Goal: Communication & Community: Ask a question

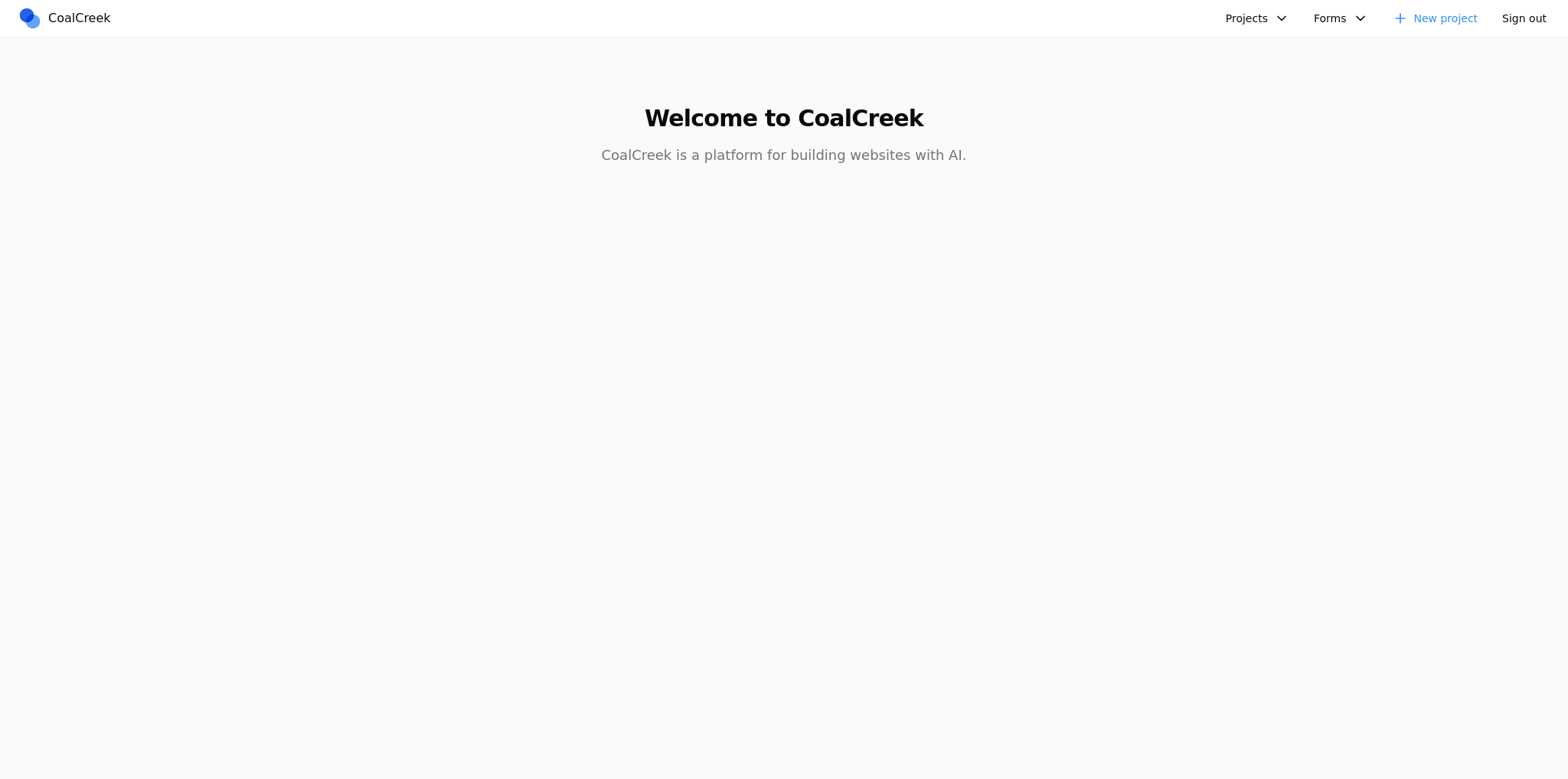
click at [1284, 21] on button "Projects" at bounding box center [1258, 18] width 82 height 24
click at [1298, 48] on link "FinTech AI" at bounding box center [1324, 53] width 178 height 26
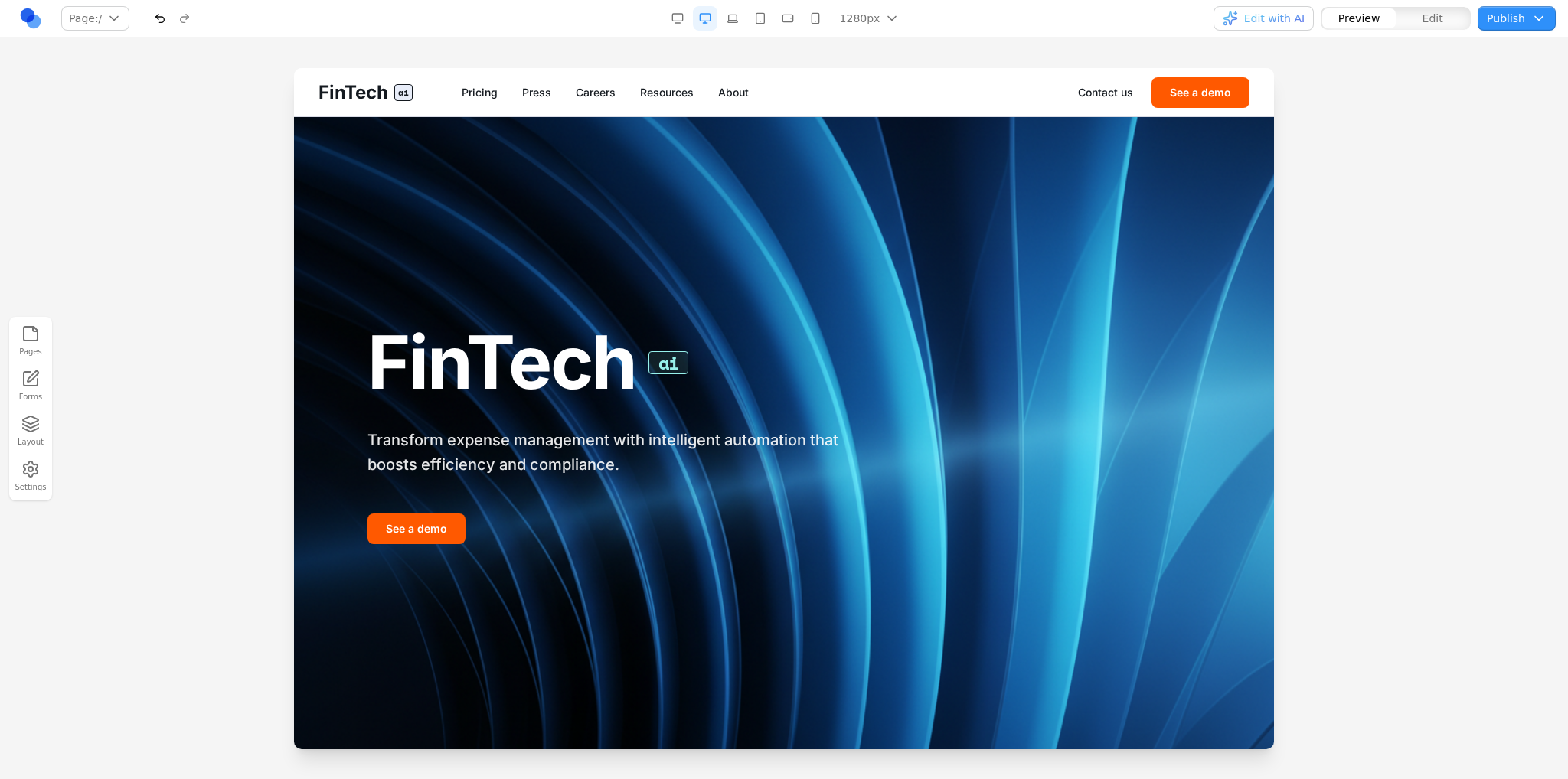
click at [721, 85] on link "About" at bounding box center [733, 93] width 30 height 16
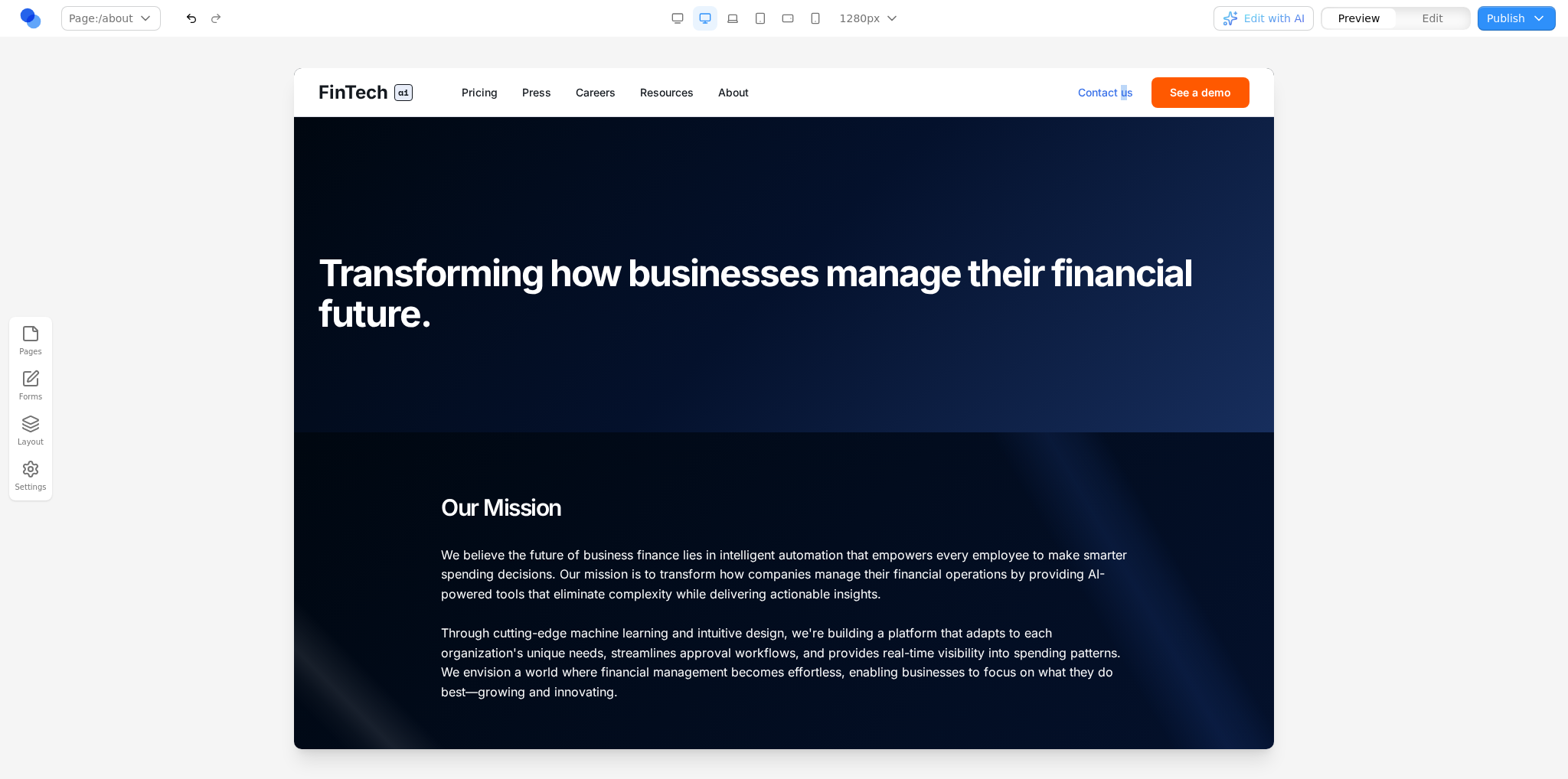
click at [1112, 84] on div "Contact us See a demo" at bounding box center [1163, 92] width 172 height 30
click at [1110, 89] on link "Contact us" at bounding box center [1105, 93] width 55 height 16
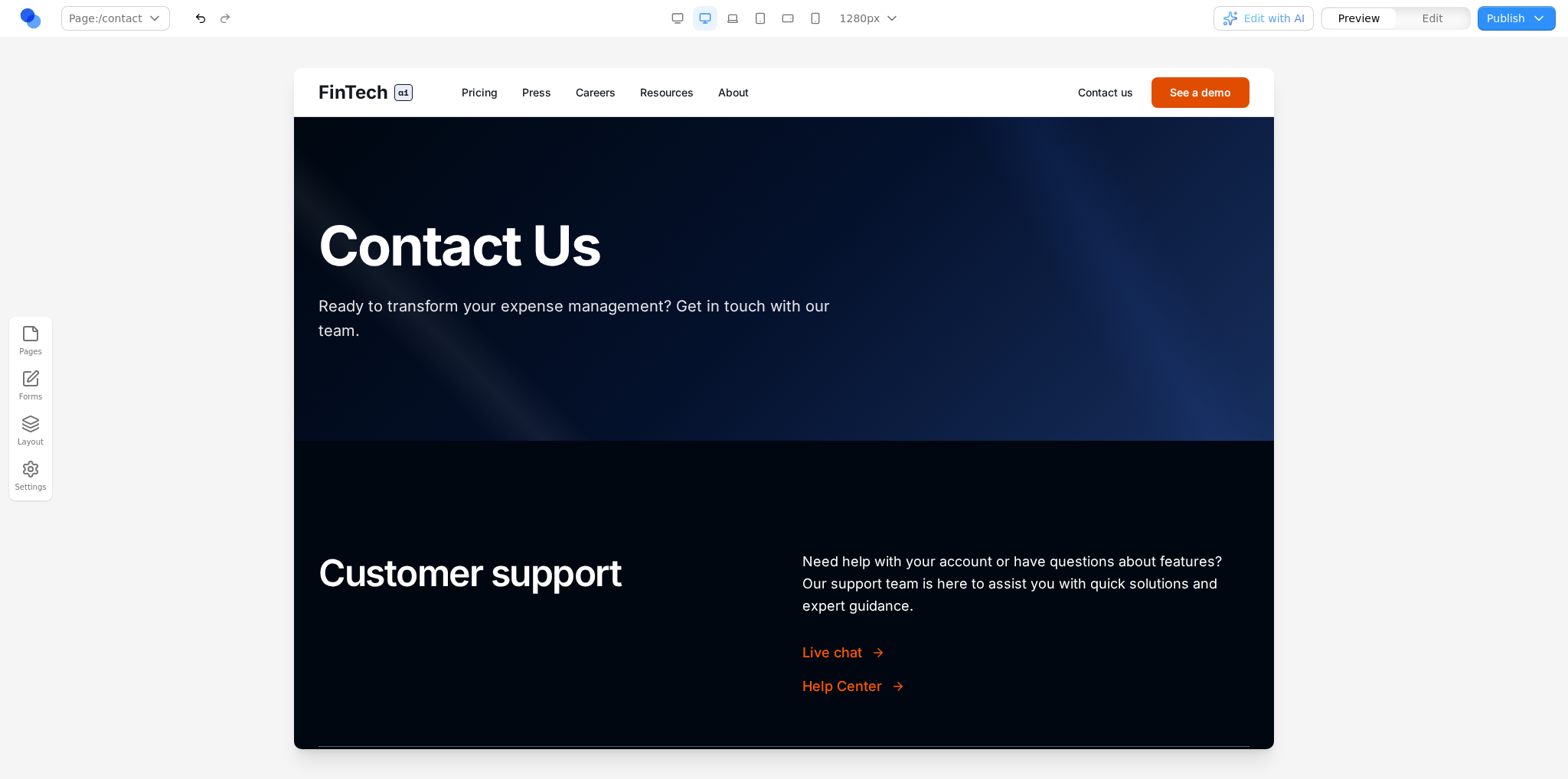
click at [1175, 93] on button "See a demo" at bounding box center [1200, 92] width 98 height 30
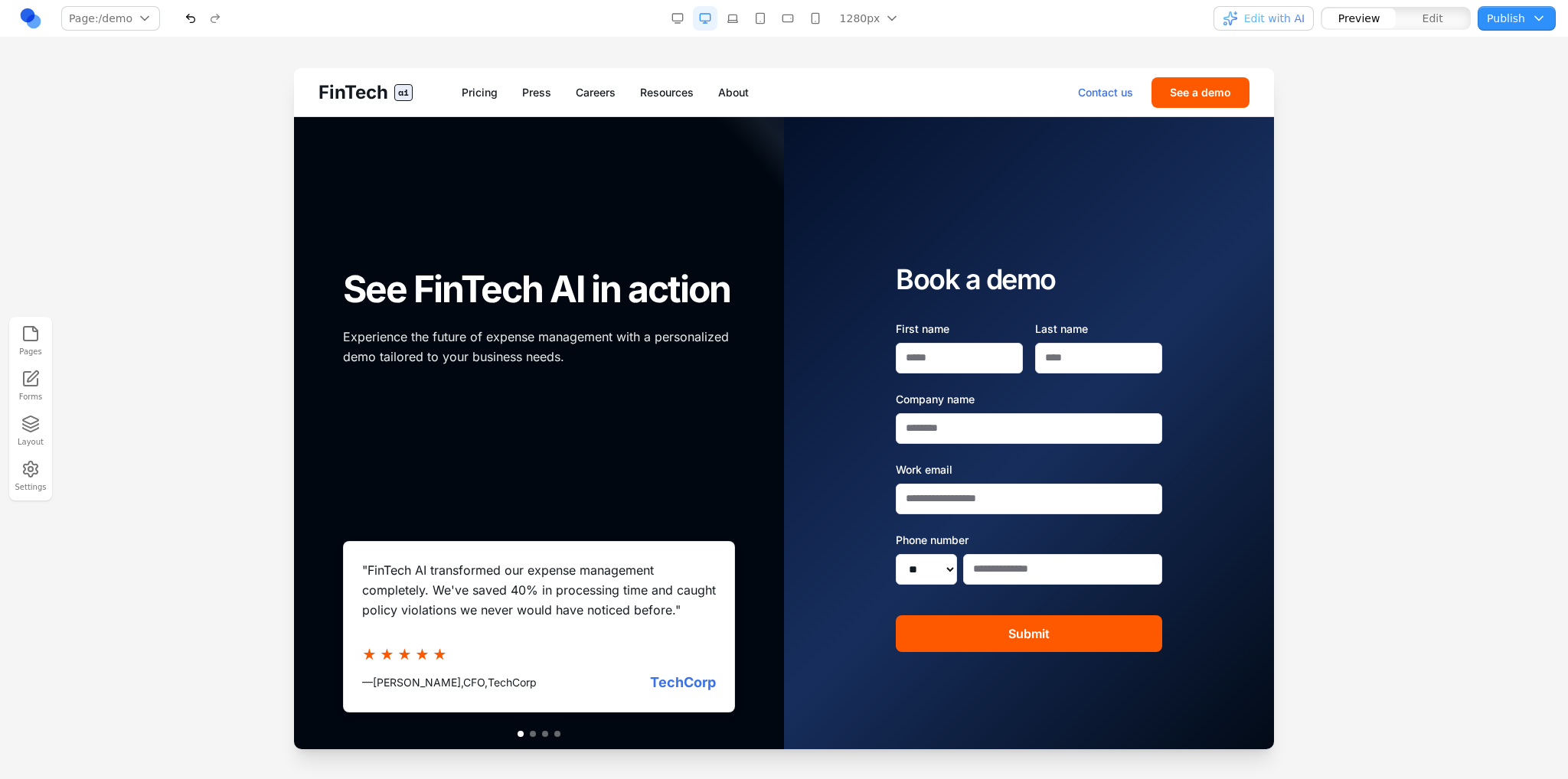
click at [1092, 95] on link "Contact us" at bounding box center [1105, 93] width 55 height 16
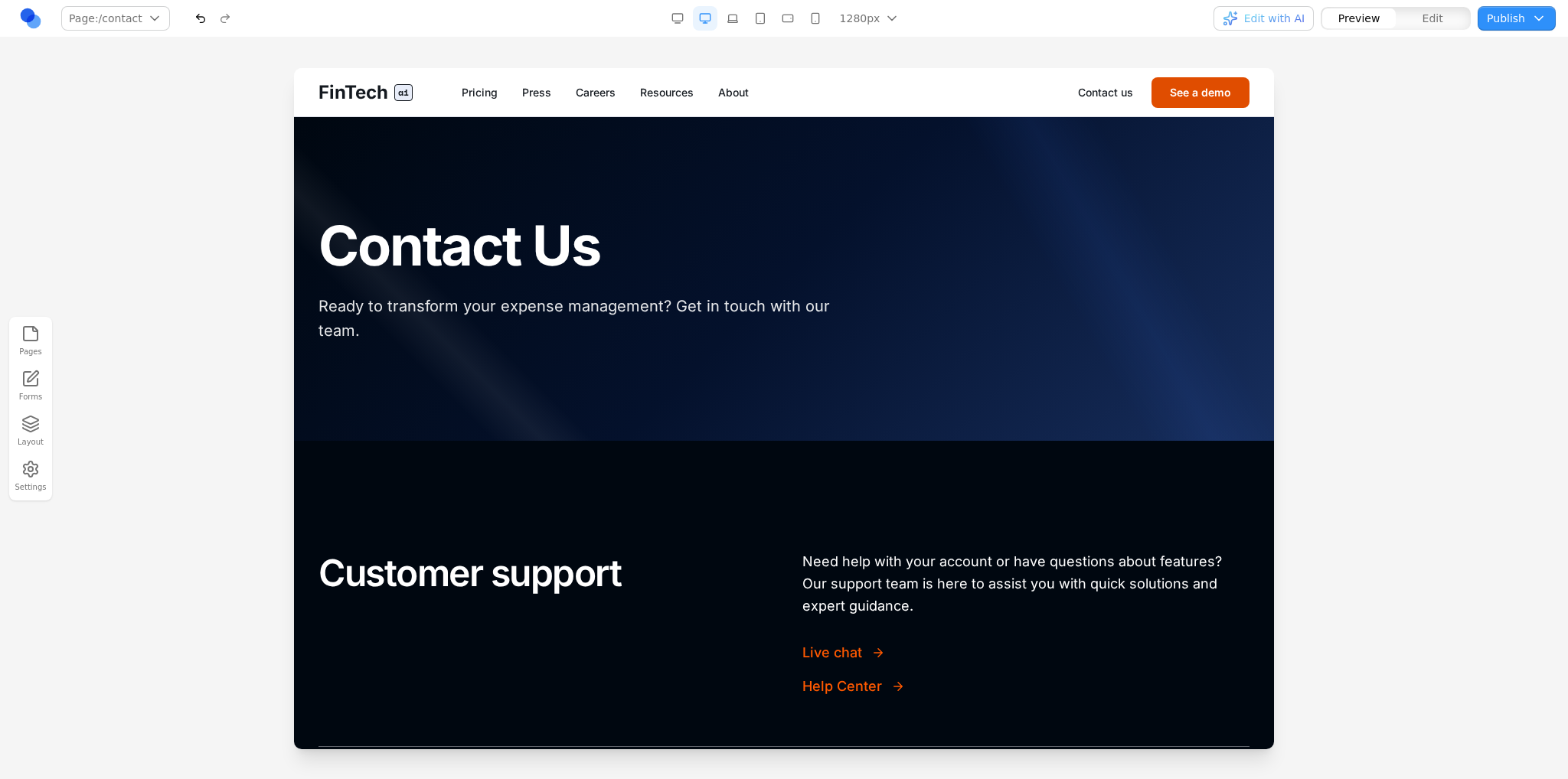
click at [1192, 93] on button "See a demo" at bounding box center [1200, 92] width 98 height 30
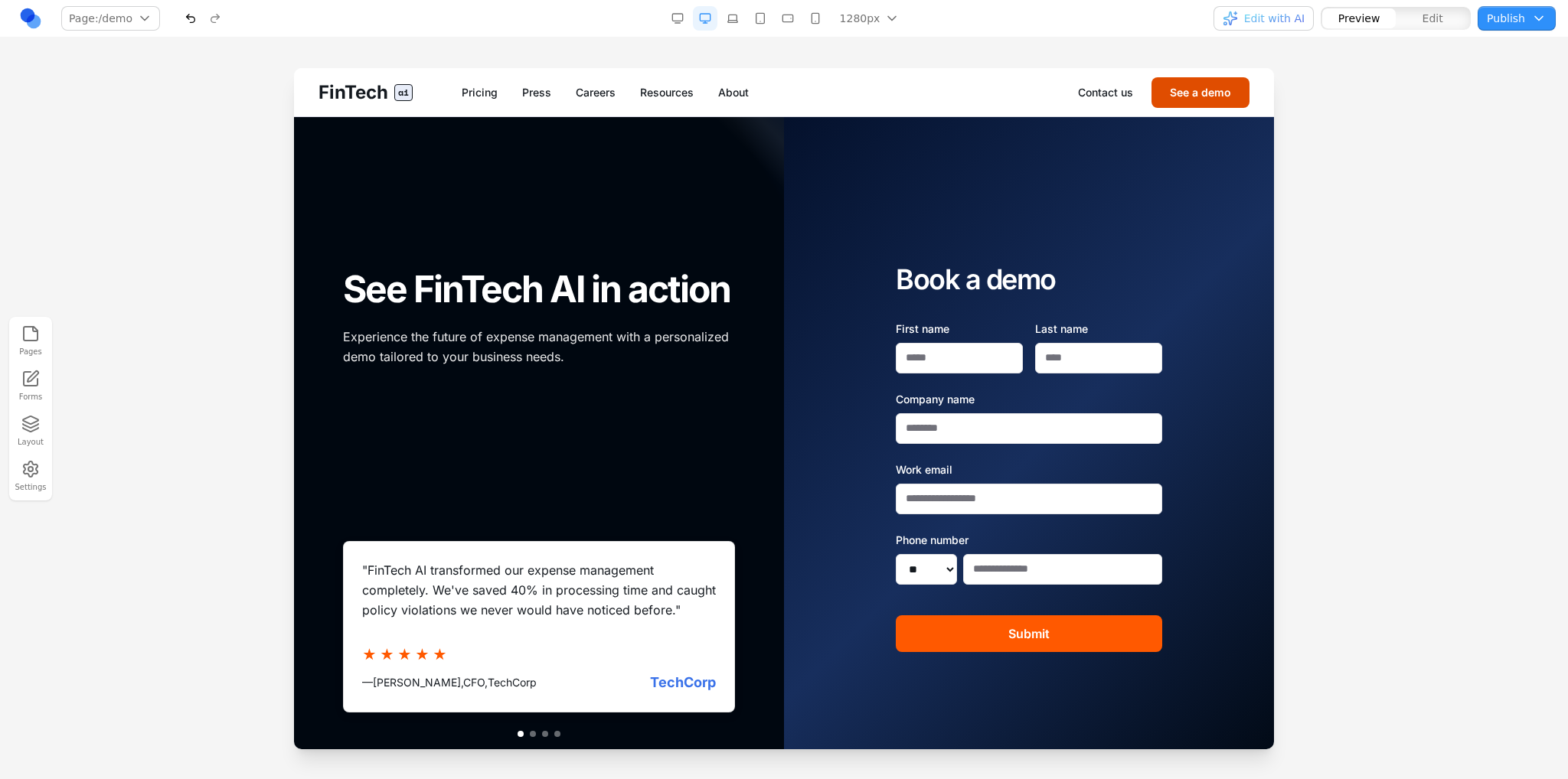
click at [1152, 80] on button "See a demo" at bounding box center [1200, 92] width 98 height 30
click at [741, 85] on link "About" at bounding box center [733, 93] width 30 height 16
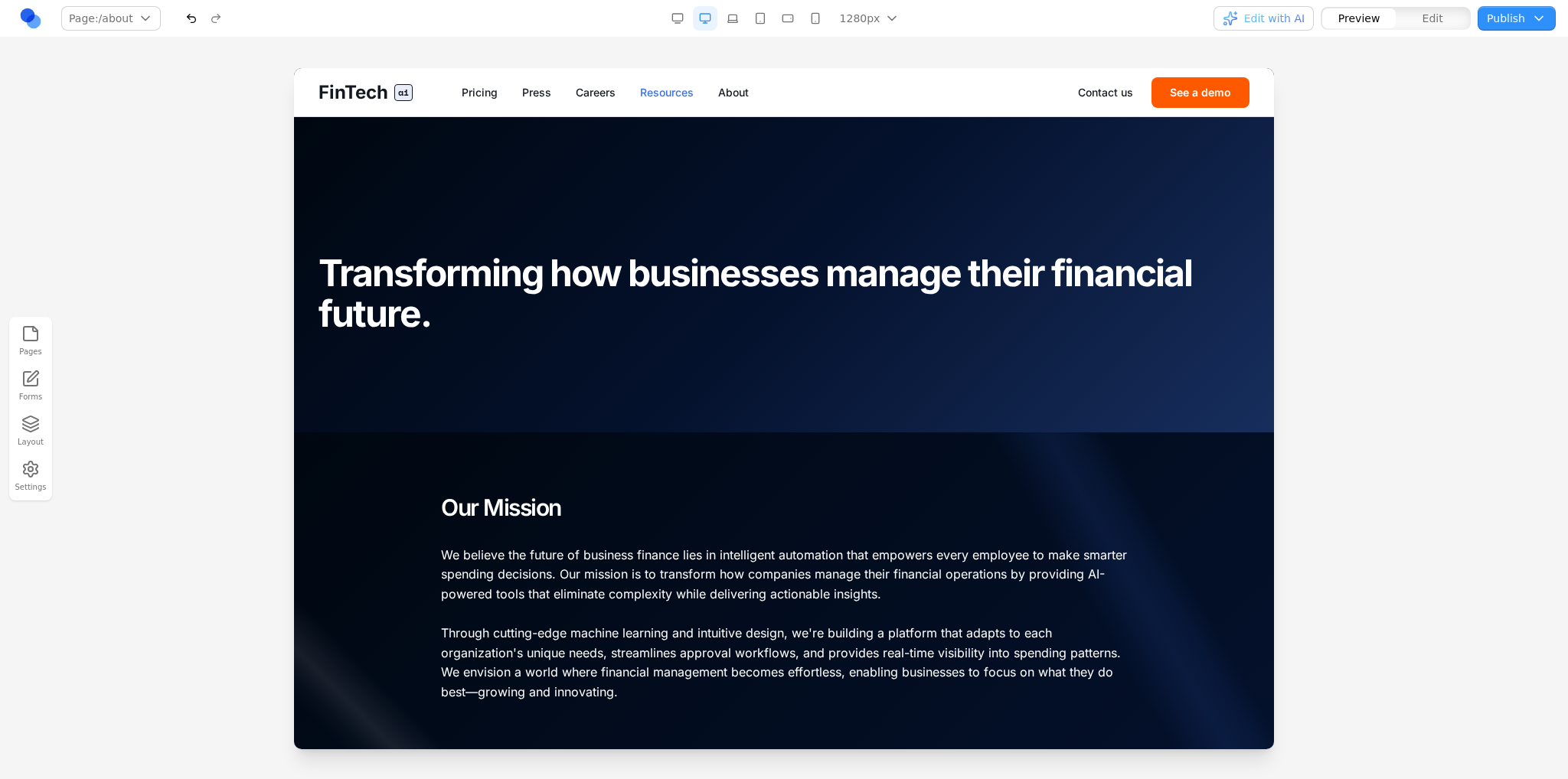
click at [654, 90] on link "Resources" at bounding box center [666, 93] width 54 height 16
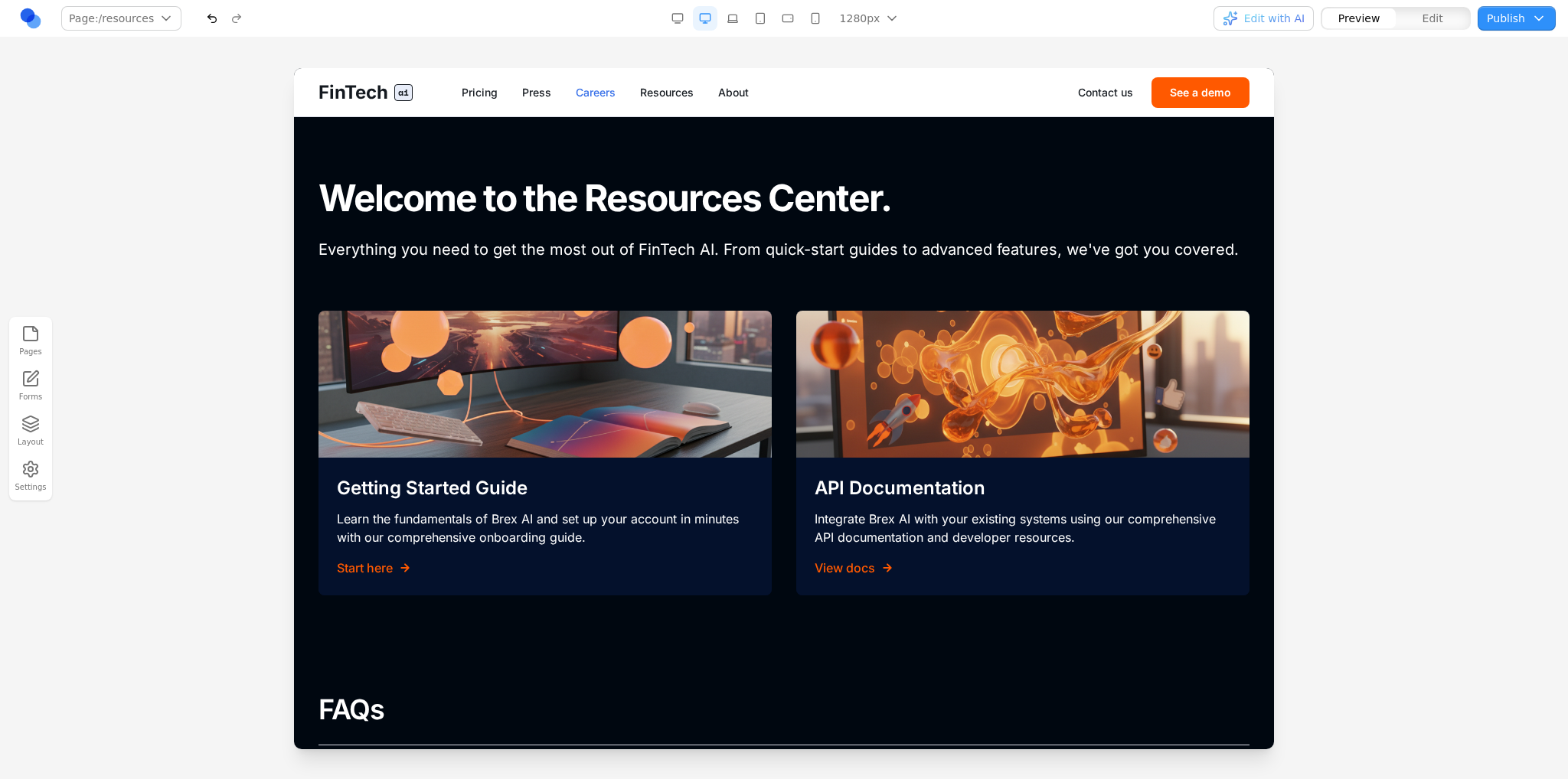
click at [608, 86] on link "Careers" at bounding box center [596, 93] width 40 height 16
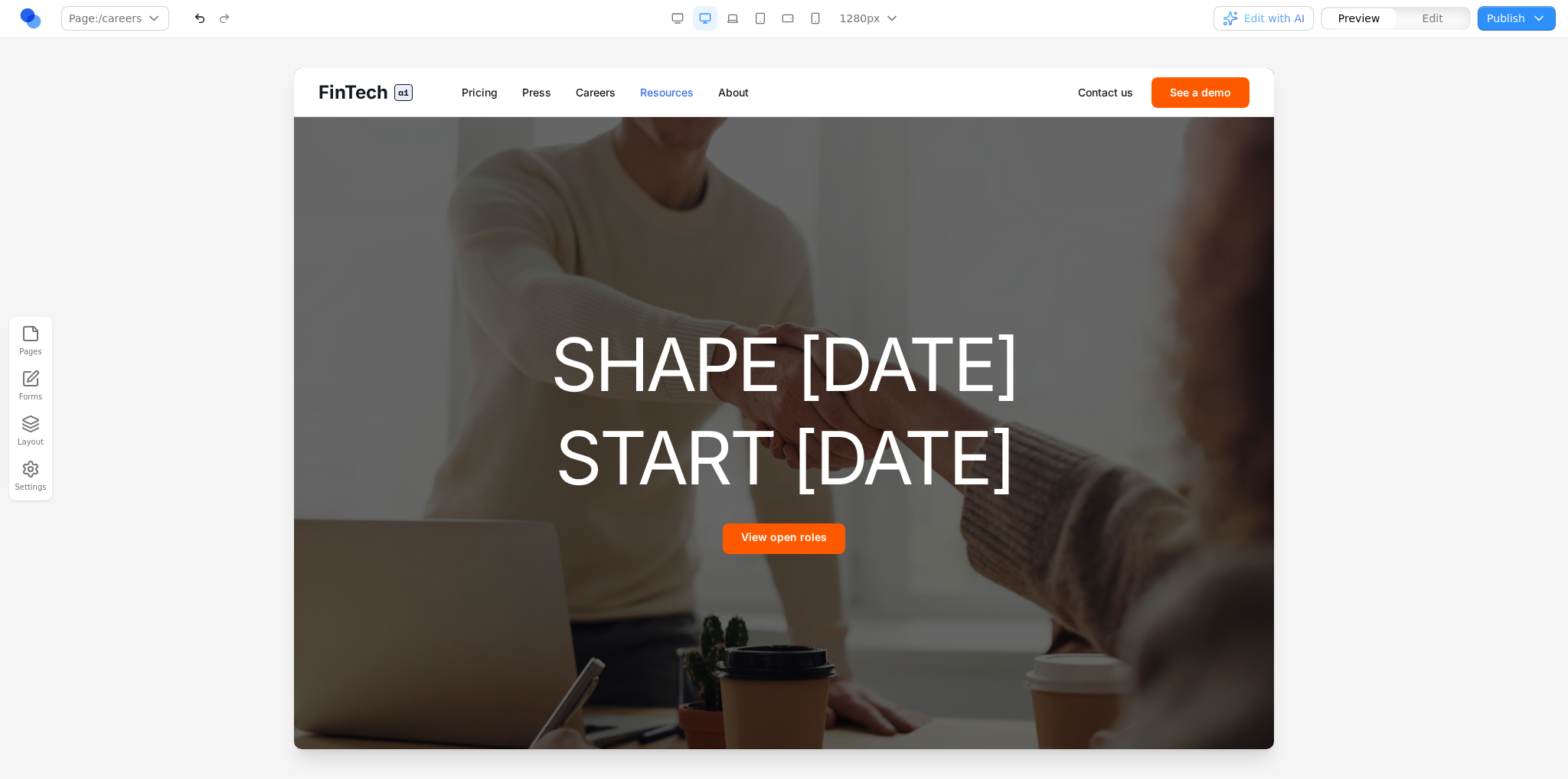
click at [693, 88] on link "Resources" at bounding box center [666, 93] width 54 height 16
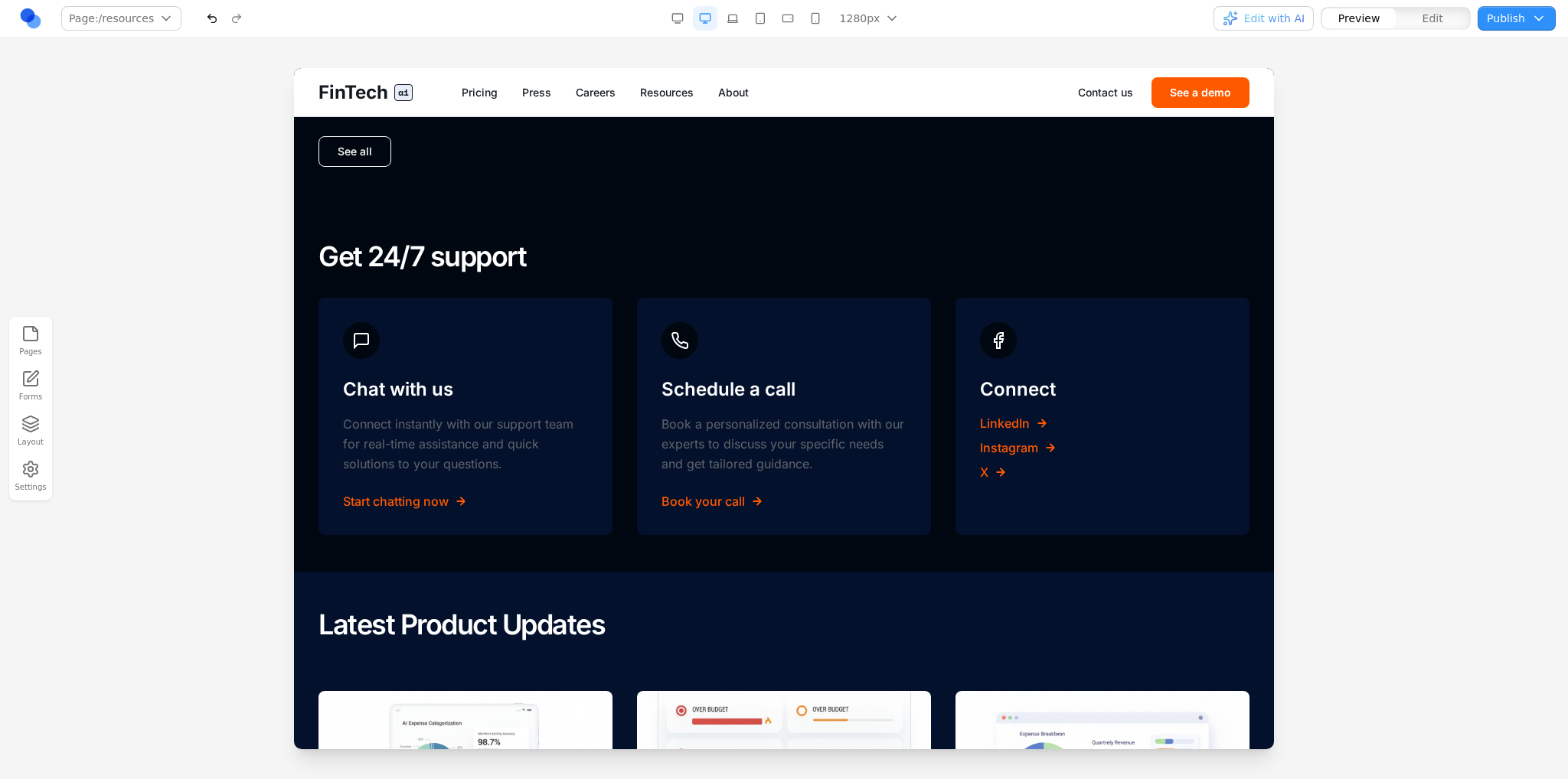
scroll to position [1301, 0]
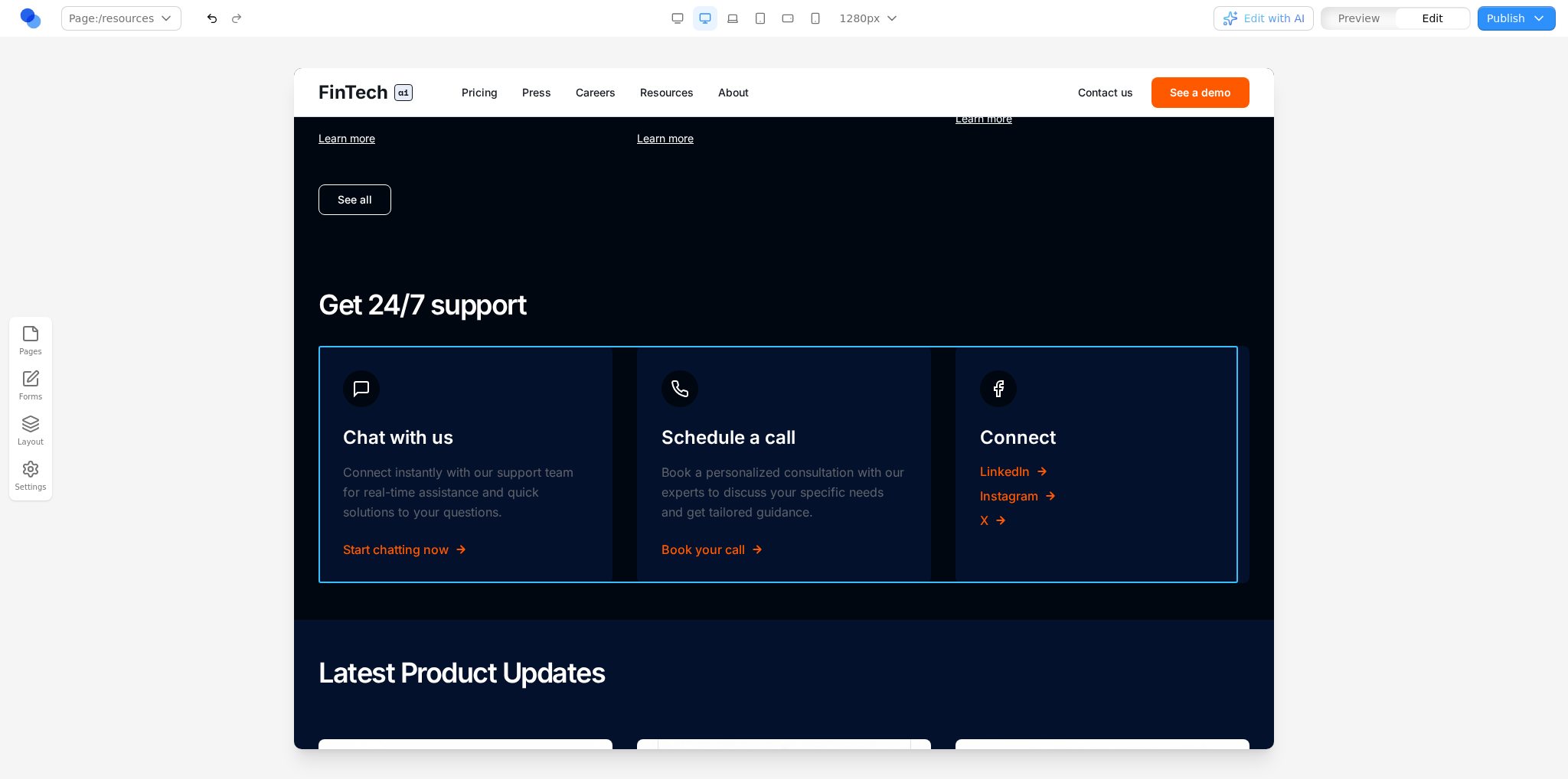
click at [617, 425] on div "Chat with us Connect instantly with our support team for real-time assistance a…" at bounding box center [784, 464] width 931 height 237
click at [705, 308] on div at bounding box center [777, 321] width 346 height 30
click at [722, 320] on input at bounding box center [697, 321] width 127 height 24
click at [669, 310] on input "****" at bounding box center [697, 321] width 127 height 24
type input "**********"
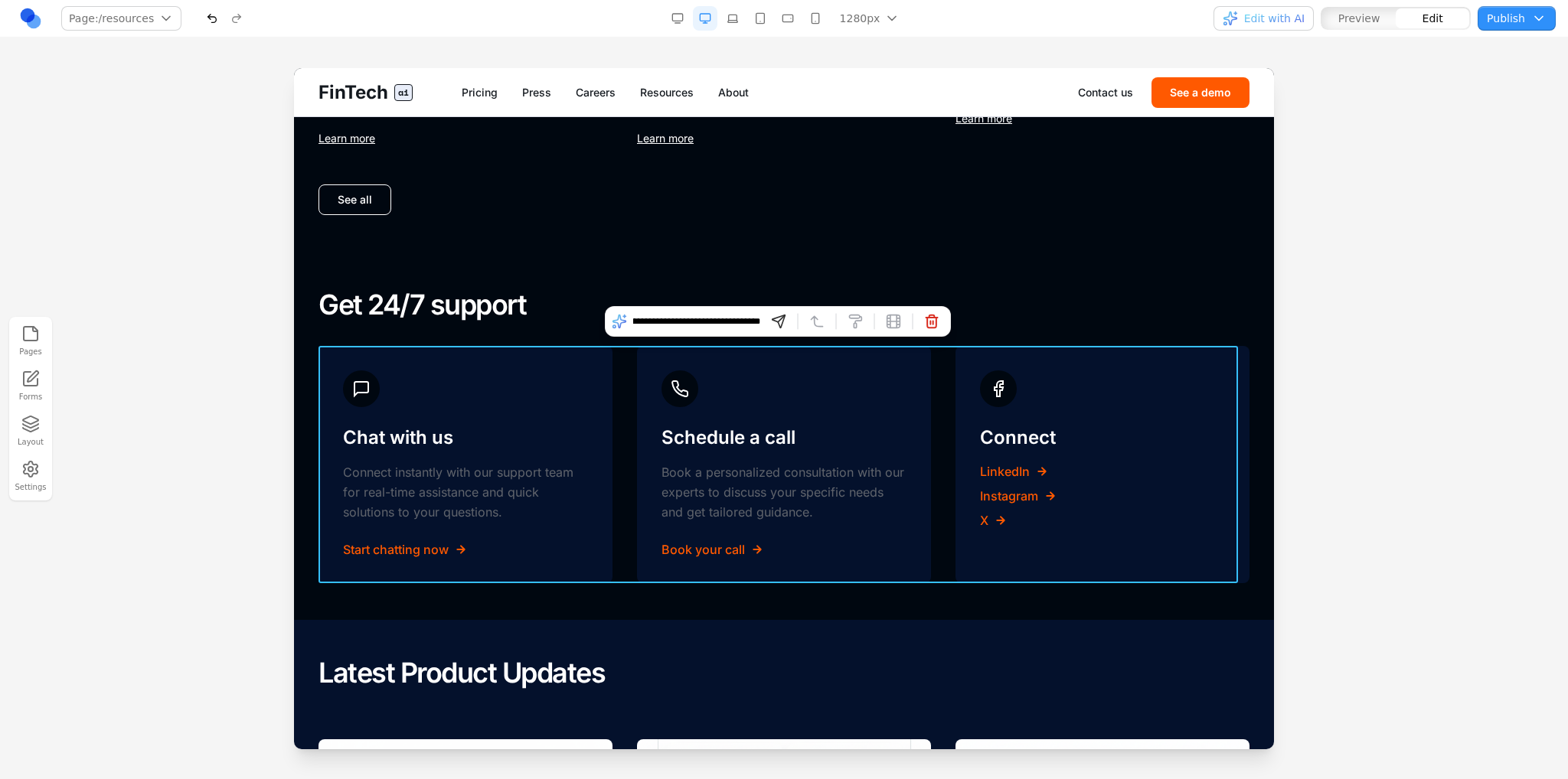
scroll to position [0, 69]
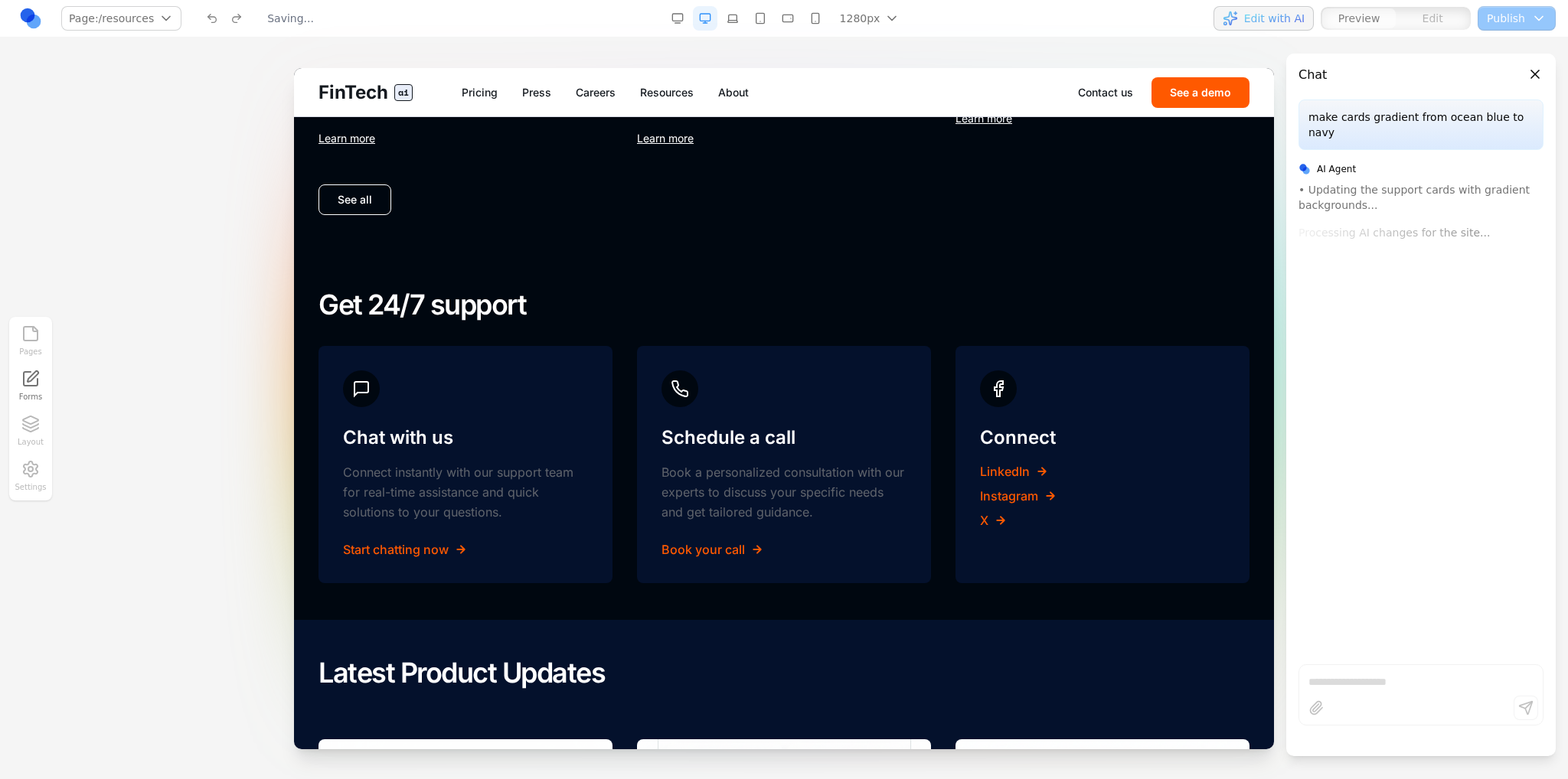
click at [520, 91] on nav "Pricing Press Careers Resources About" at bounding box center [769, 93] width 616 height 16
click at [531, 91] on link "Press" at bounding box center [537, 93] width 29 height 16
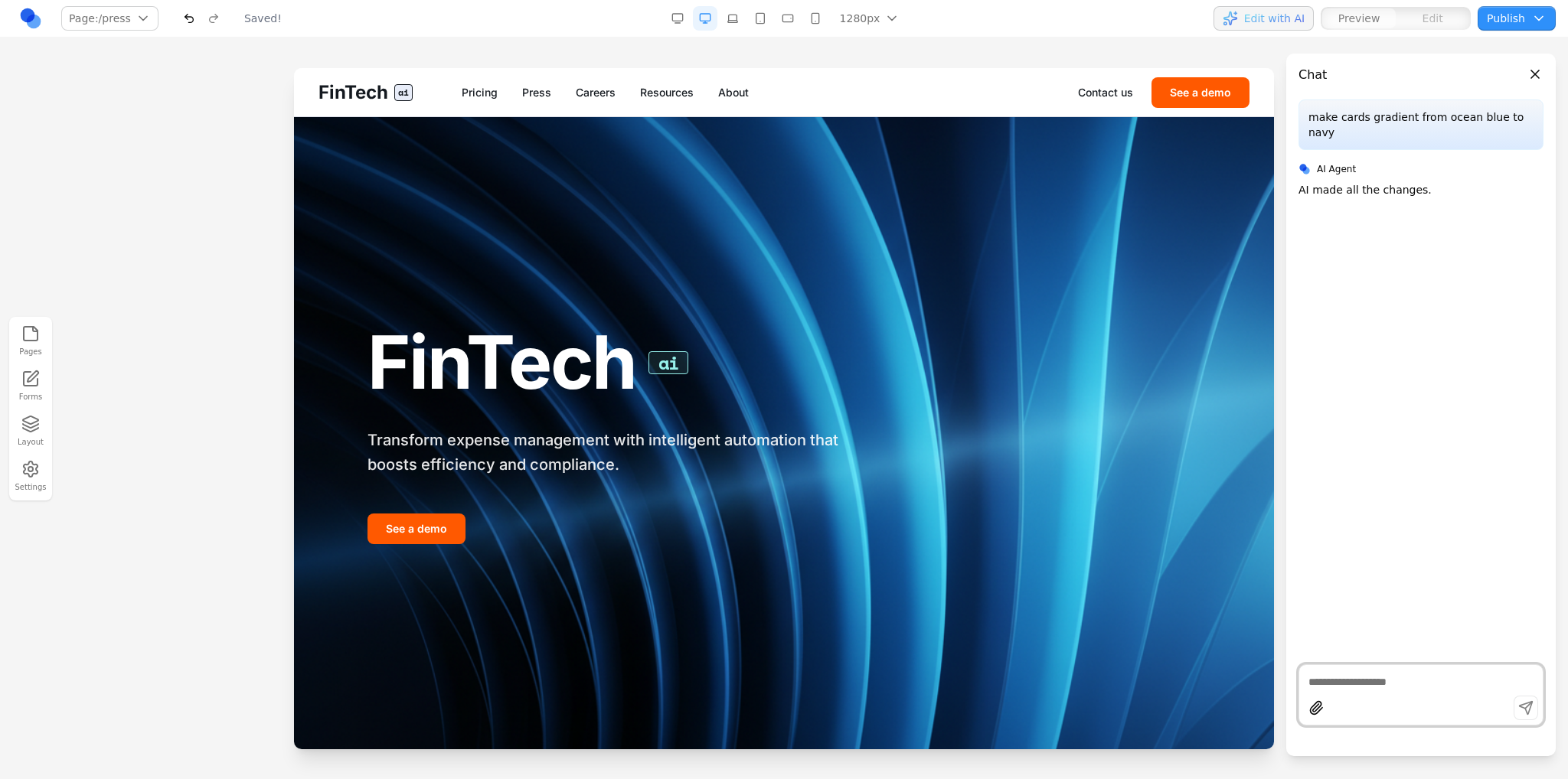
scroll to position [0, 0]
click at [720, 96] on link "About" at bounding box center [733, 93] width 30 height 16
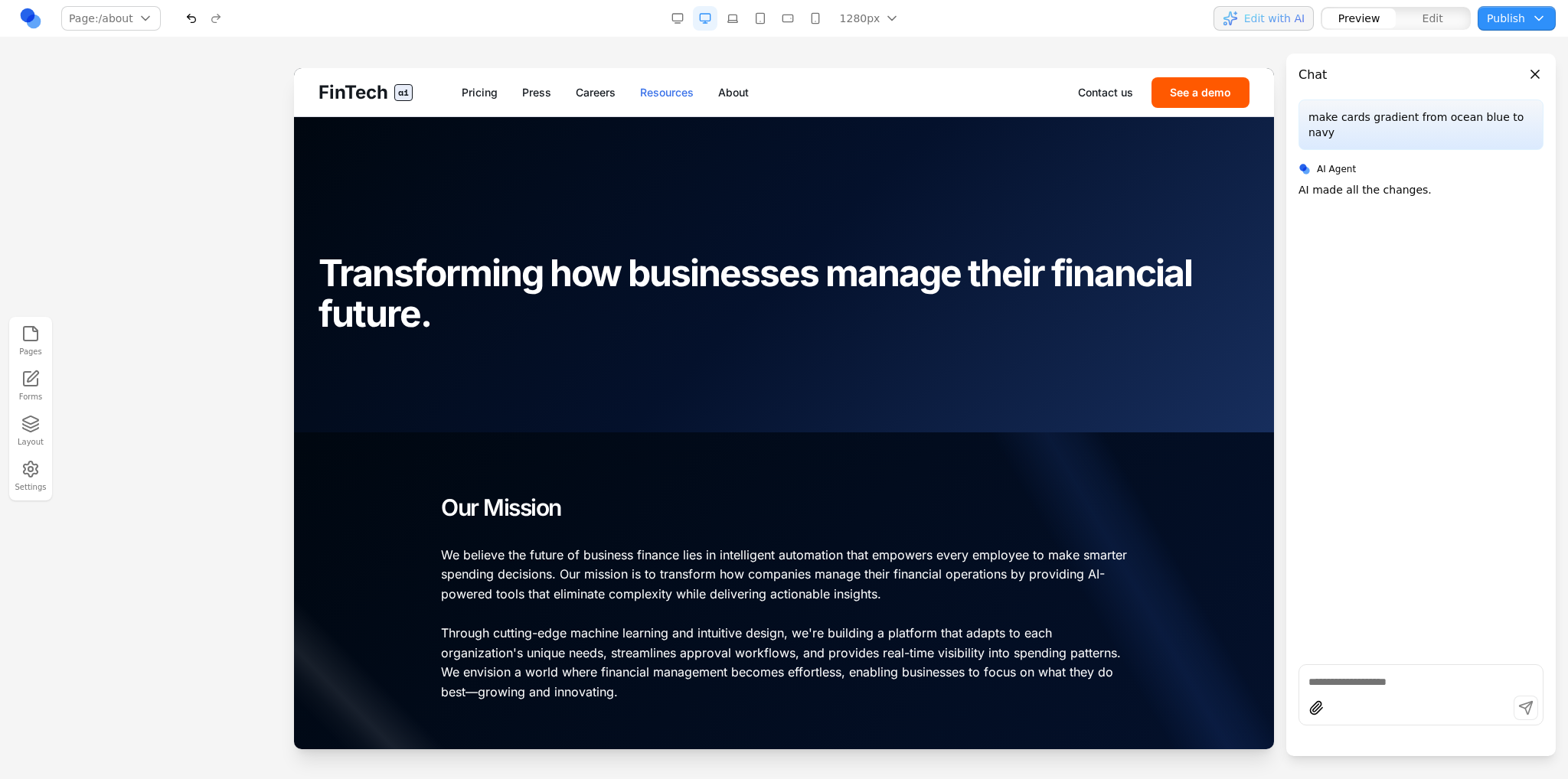
click at [684, 91] on link "Resources" at bounding box center [666, 93] width 54 height 16
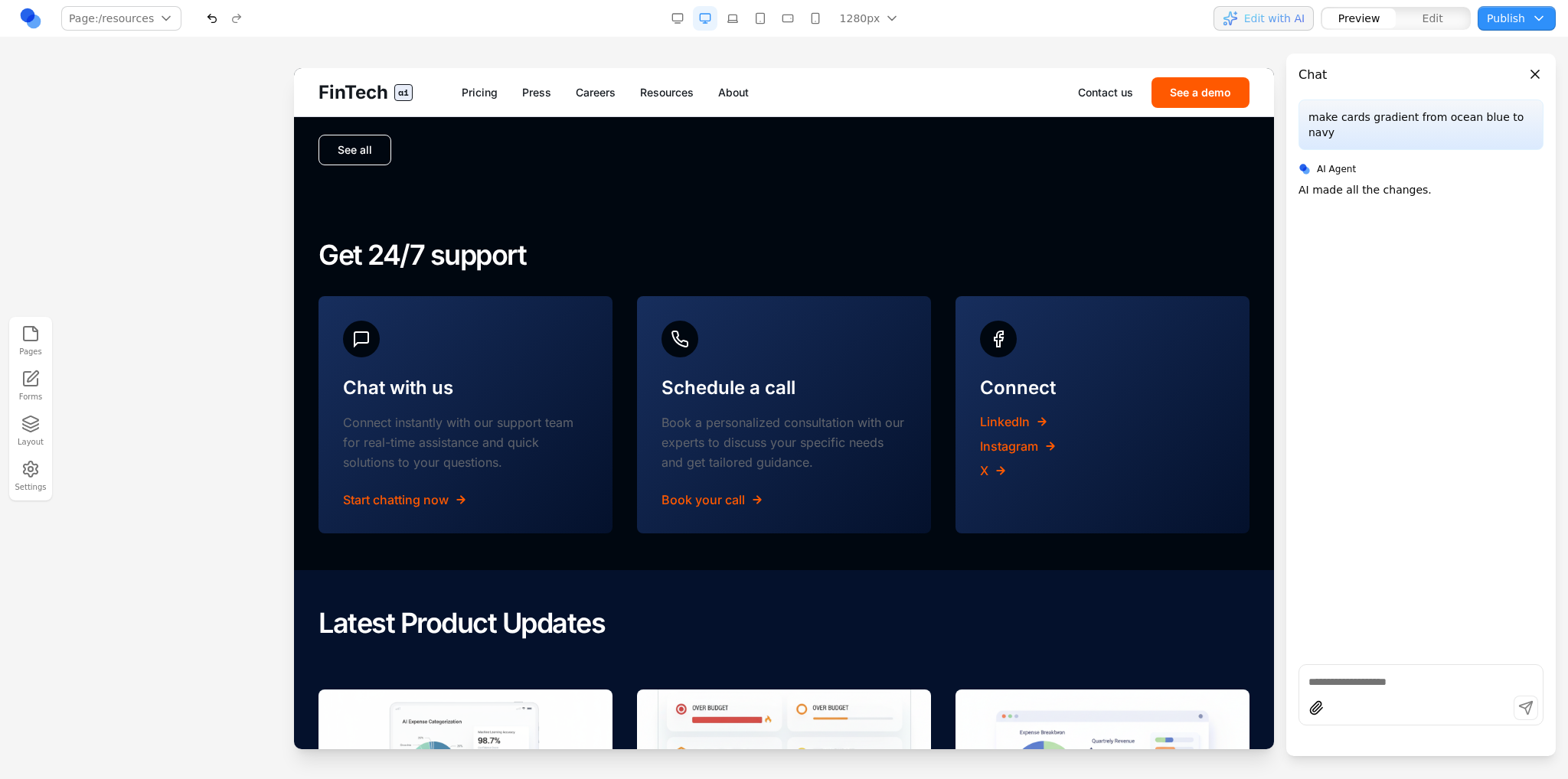
scroll to position [1396, 0]
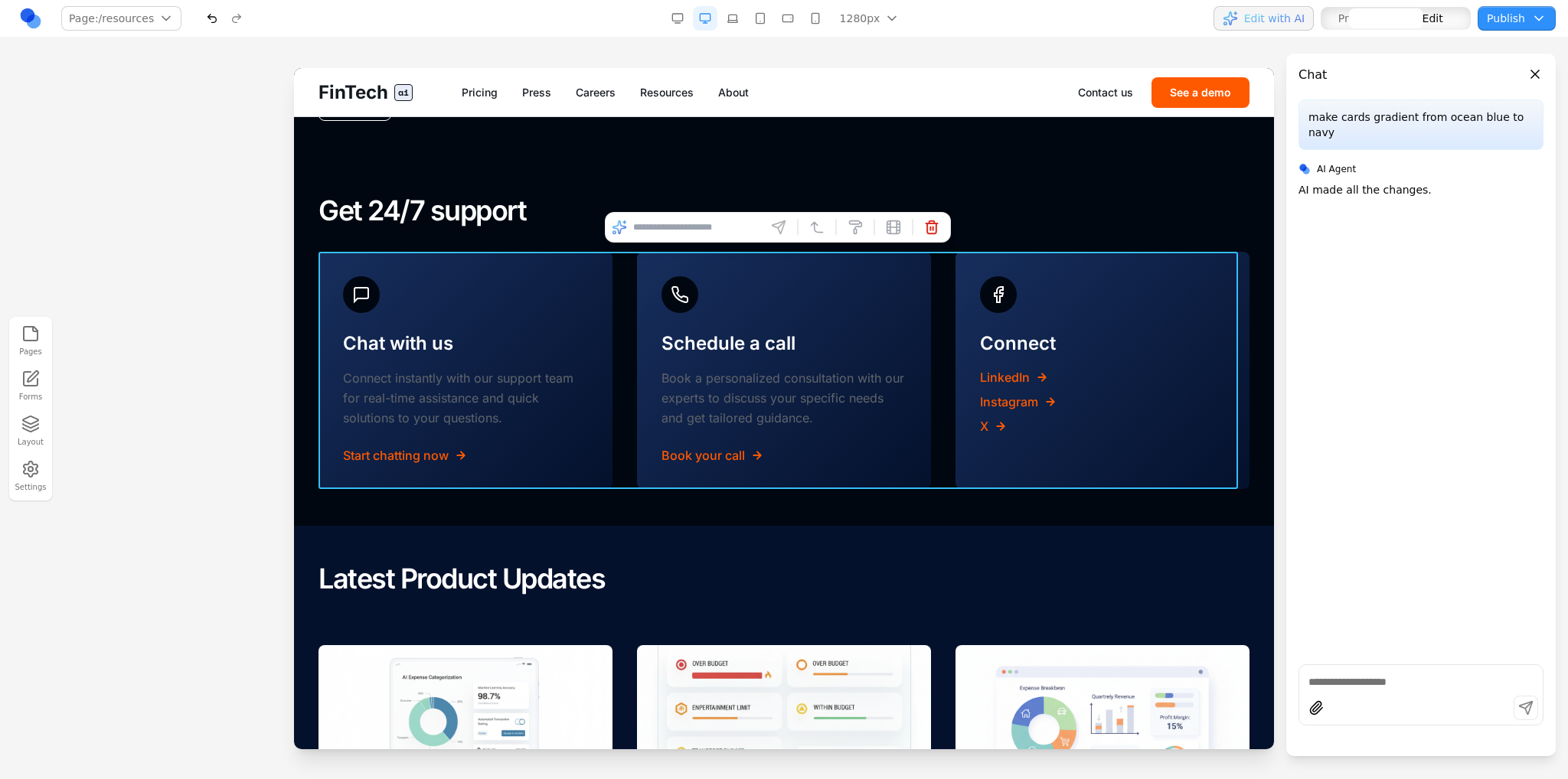
click at [625, 387] on div "Chat with us Connect instantly with our support team for real-time assistance a…" at bounding box center [784, 370] width 931 height 237
click at [706, 236] on input at bounding box center [697, 227] width 127 height 24
type input "**********"
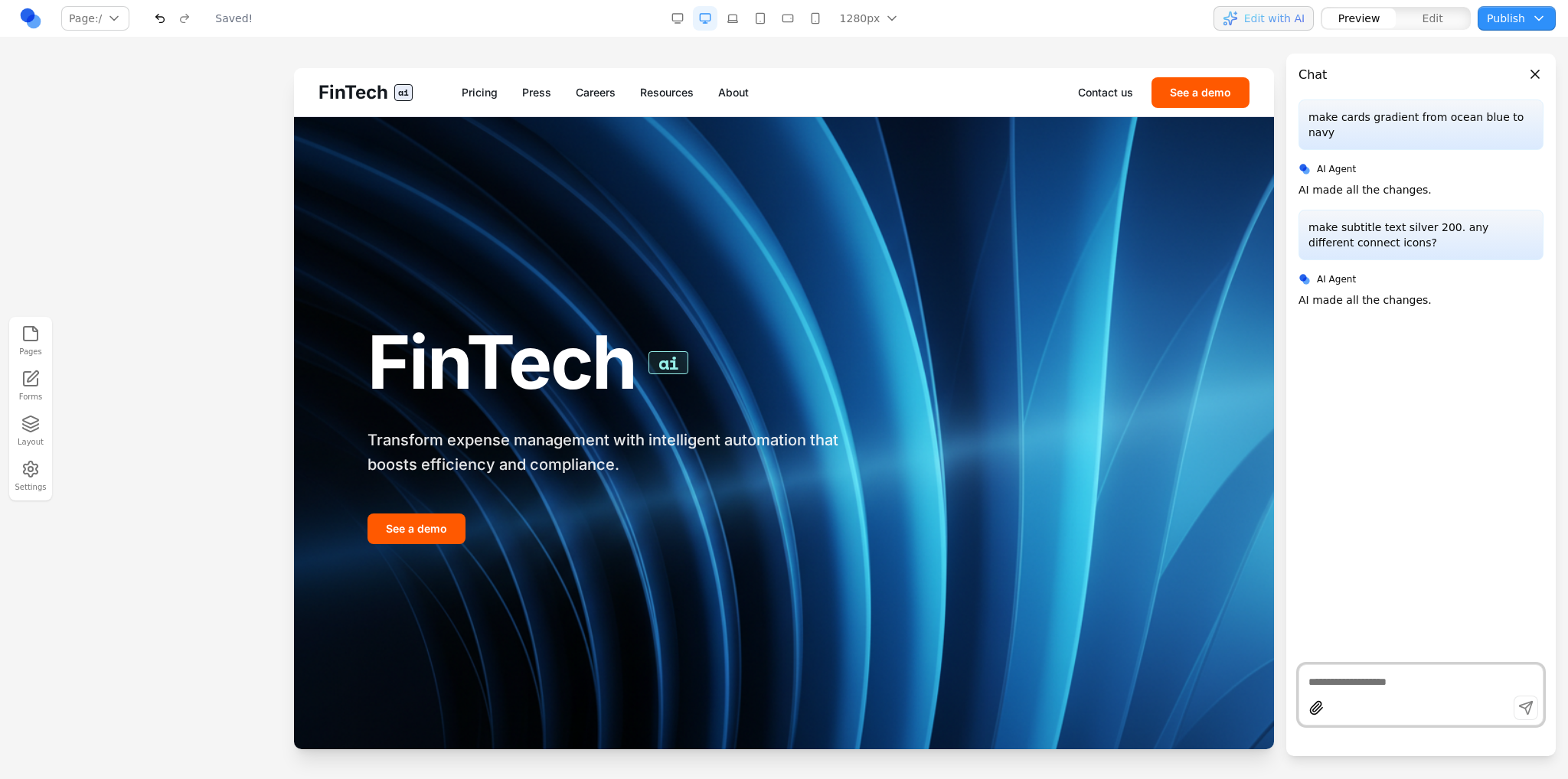
click at [665, 81] on div "FinTech ai Pricing Press Careers Resources About Contact us See a demo" at bounding box center [784, 92] width 980 height 48
click at [681, 94] on link "Resources" at bounding box center [666, 93] width 54 height 16
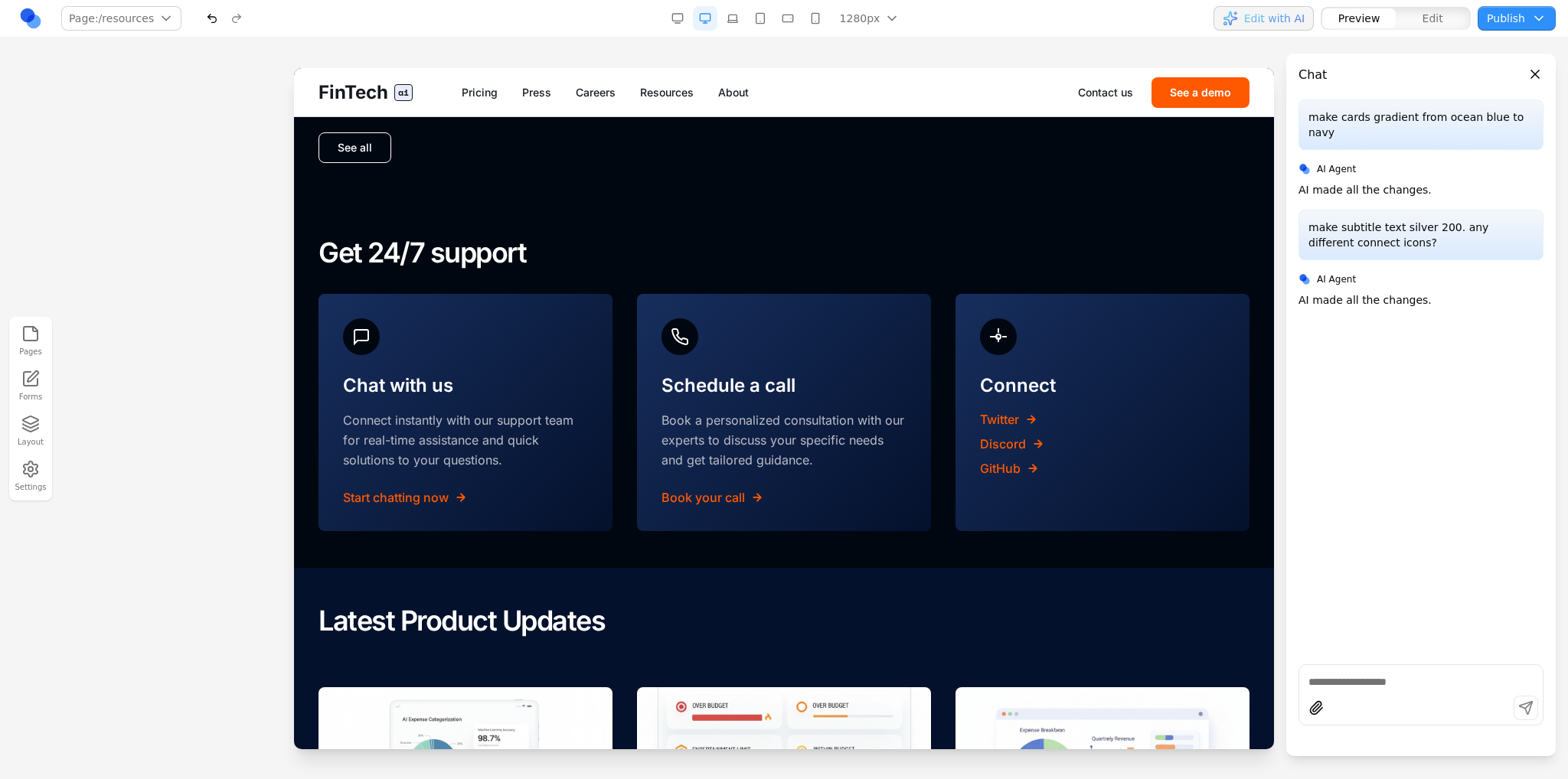
scroll to position [1319, 0]
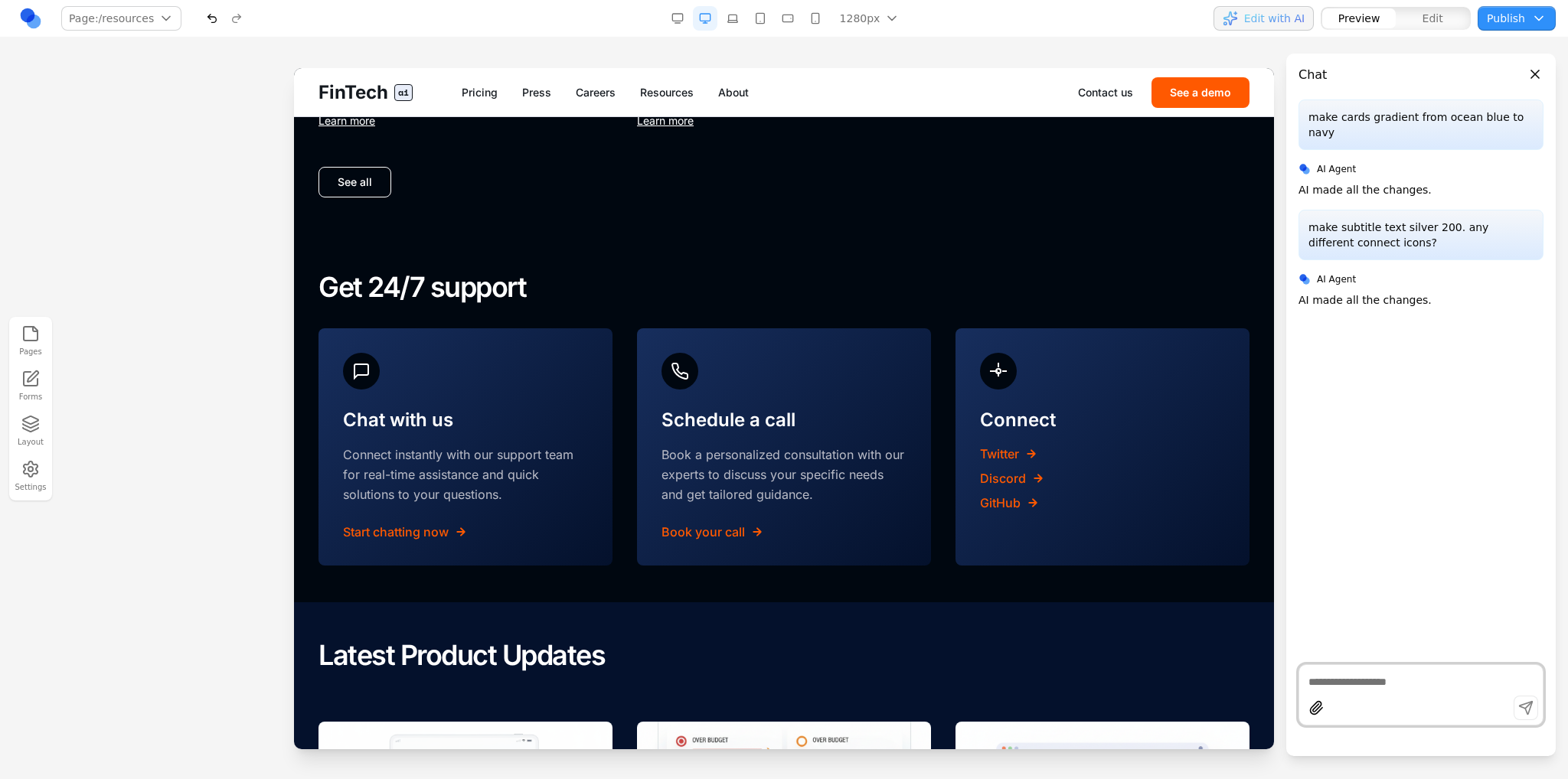
click at [1385, 684] on textarea at bounding box center [1421, 682] width 225 height 16
type textarea "*"
type textarea "**********"
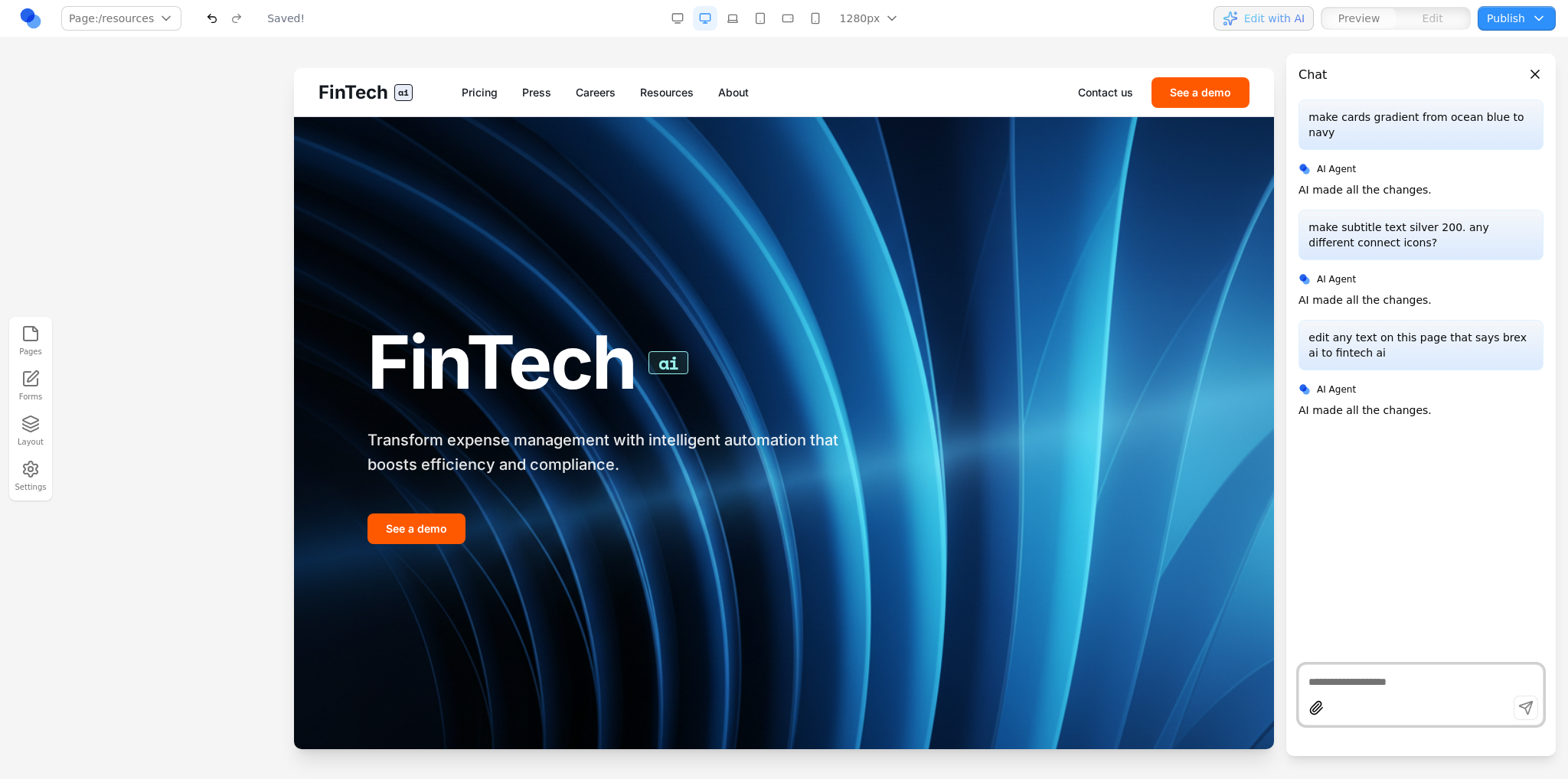
scroll to position [0, 0]
click at [674, 89] on link "Resources" at bounding box center [666, 93] width 54 height 16
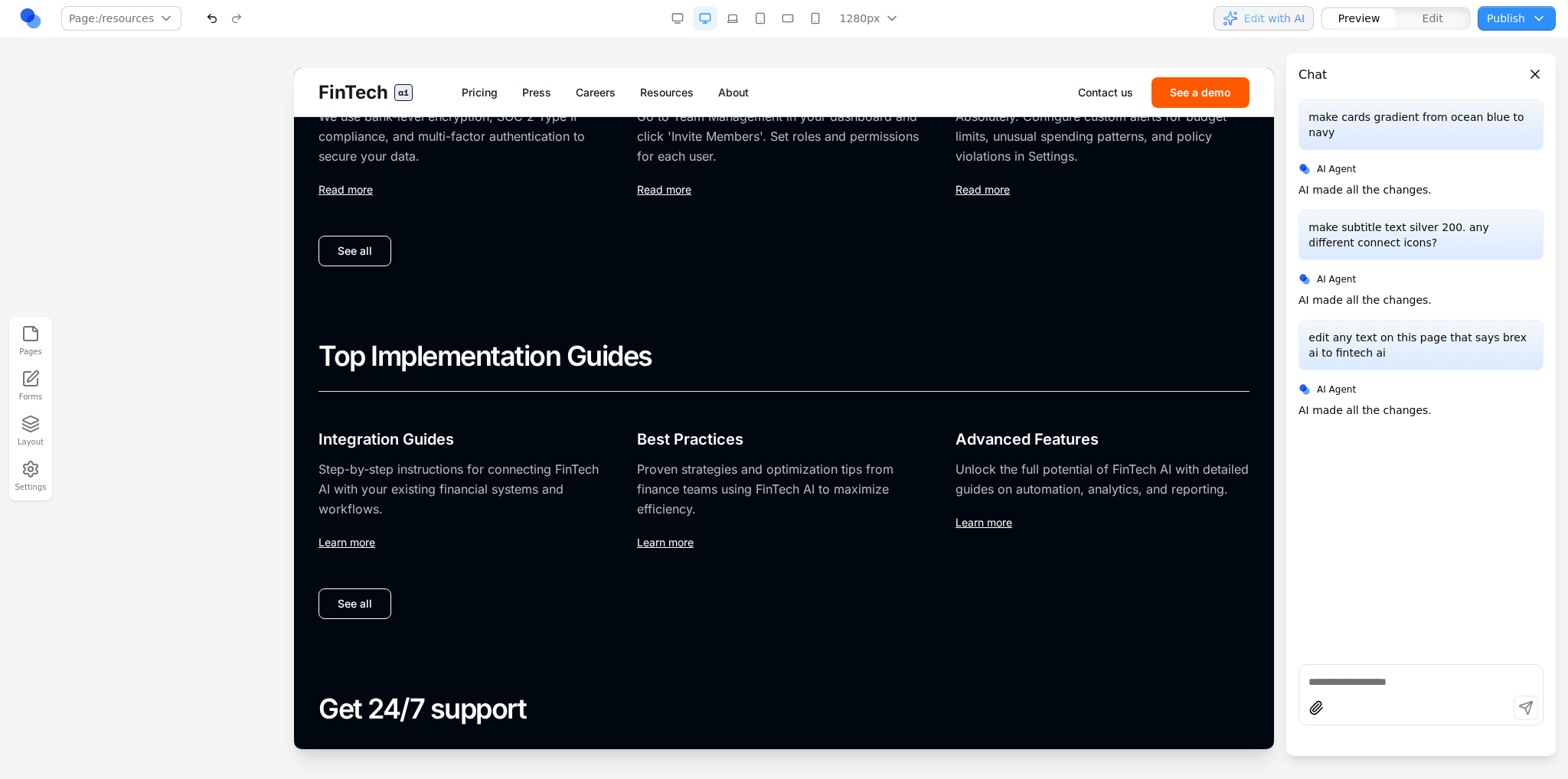
scroll to position [996, 0]
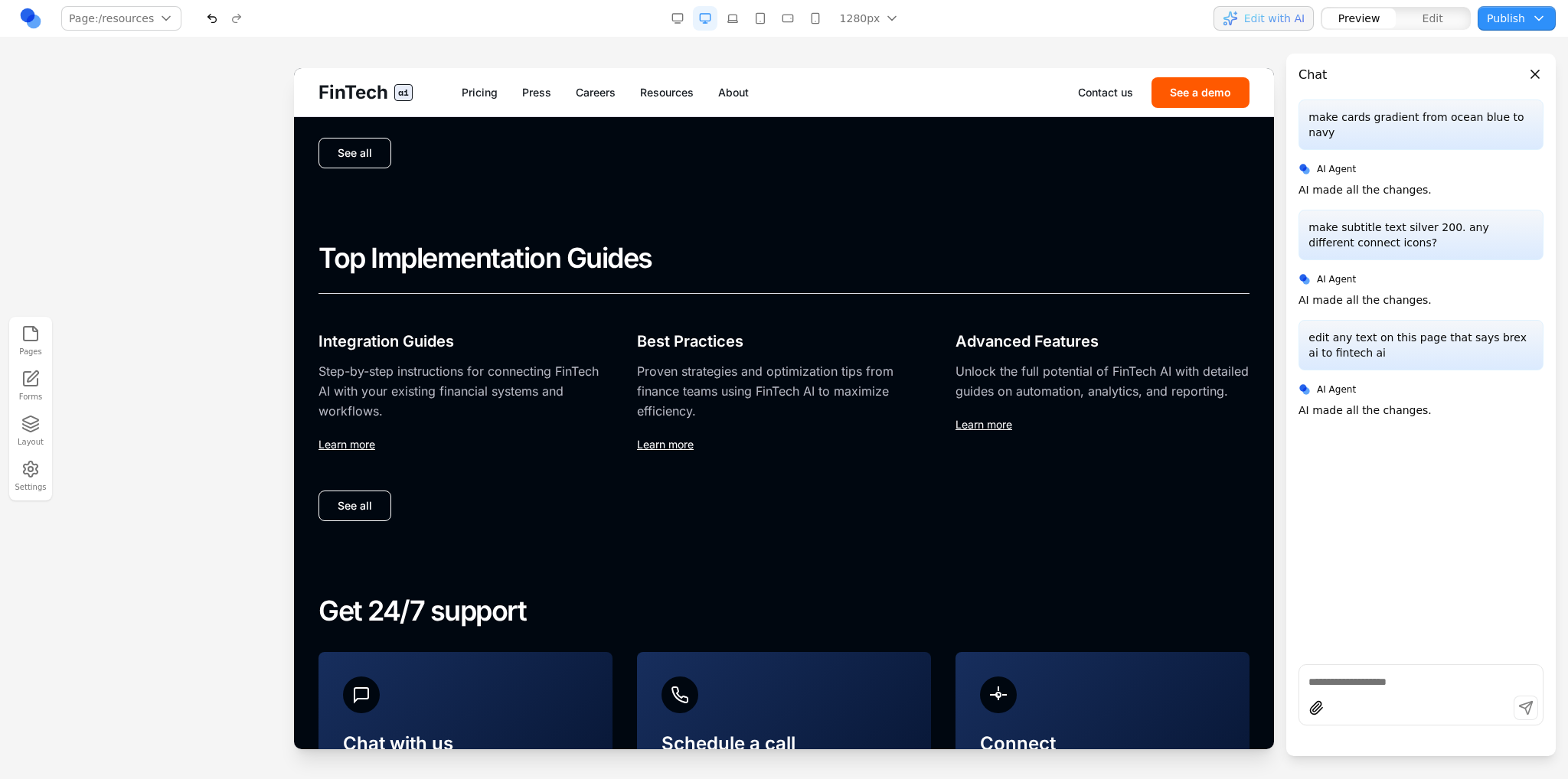
click at [34, 350] on button "Pages" at bounding box center [30, 341] width 33 height 39
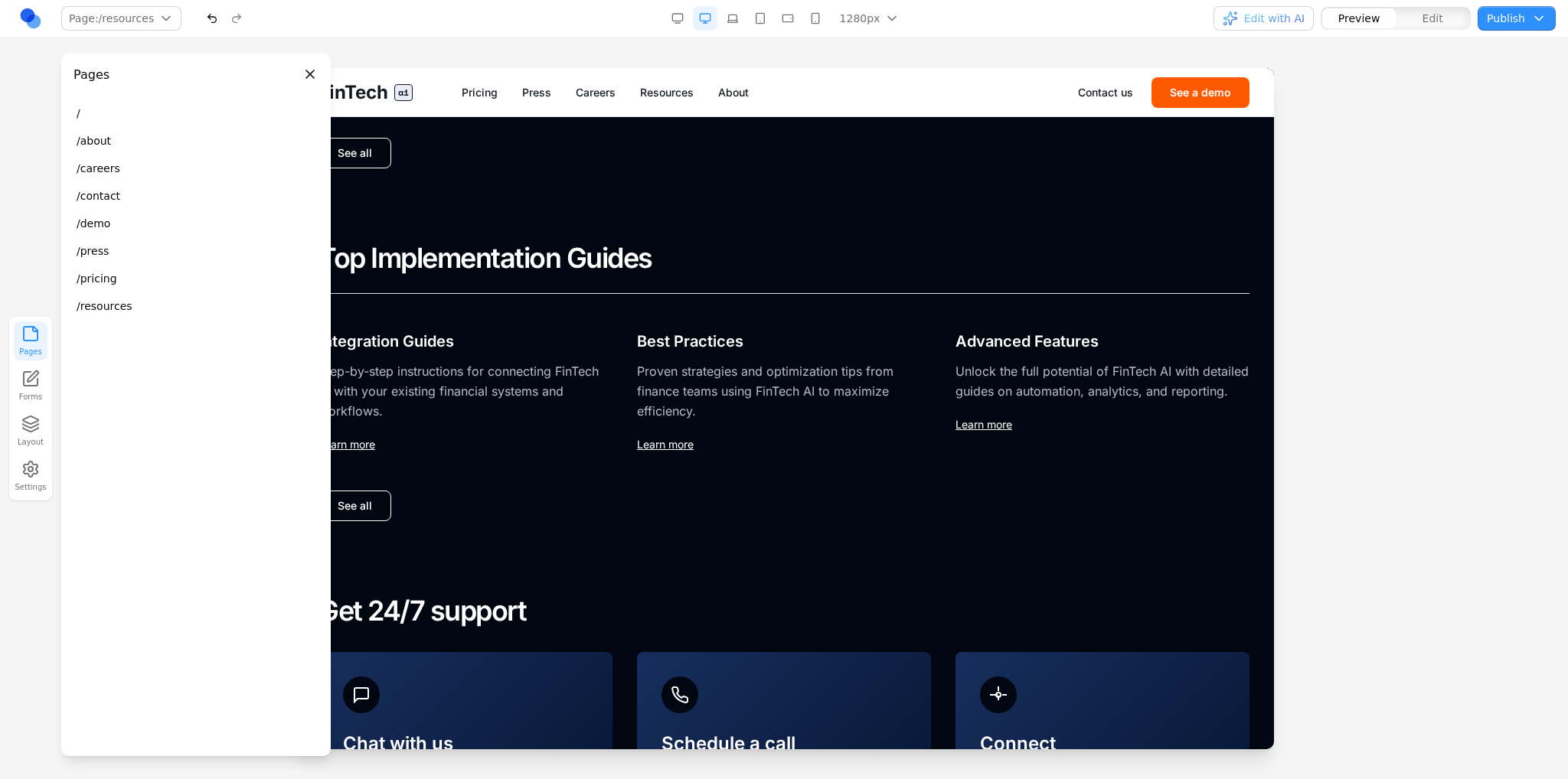
click at [138, 304] on button "/resources" at bounding box center [196, 307] width 258 height 27
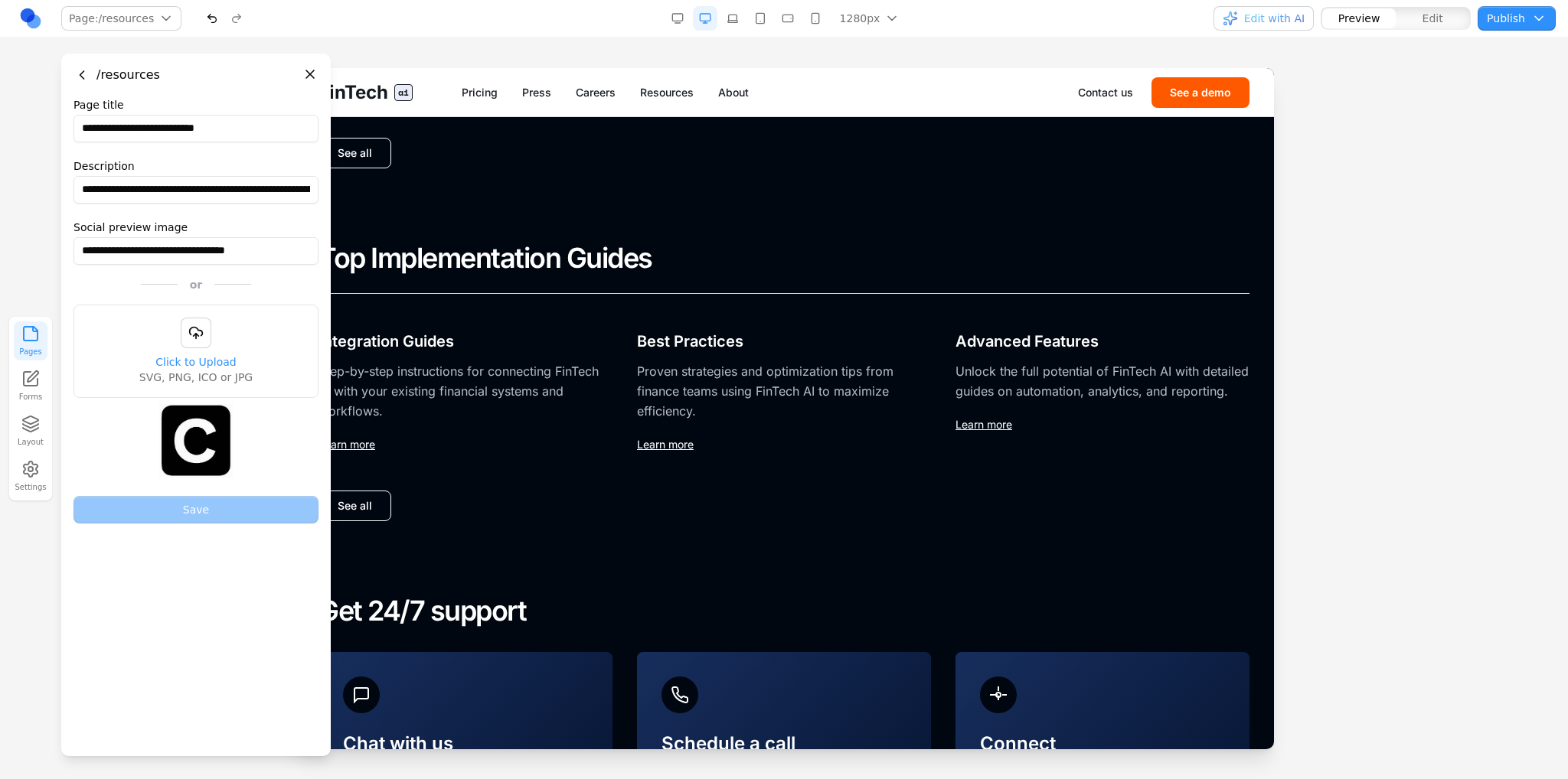
drag, startPoint x: 291, startPoint y: 81, endPoint x: 302, endPoint y: 74, distance: 13.0
click at [301, 74] on header "/resources" at bounding box center [196, 69] width 270 height 30
click at [304, 72] on button "Close panel" at bounding box center [310, 73] width 17 height 17
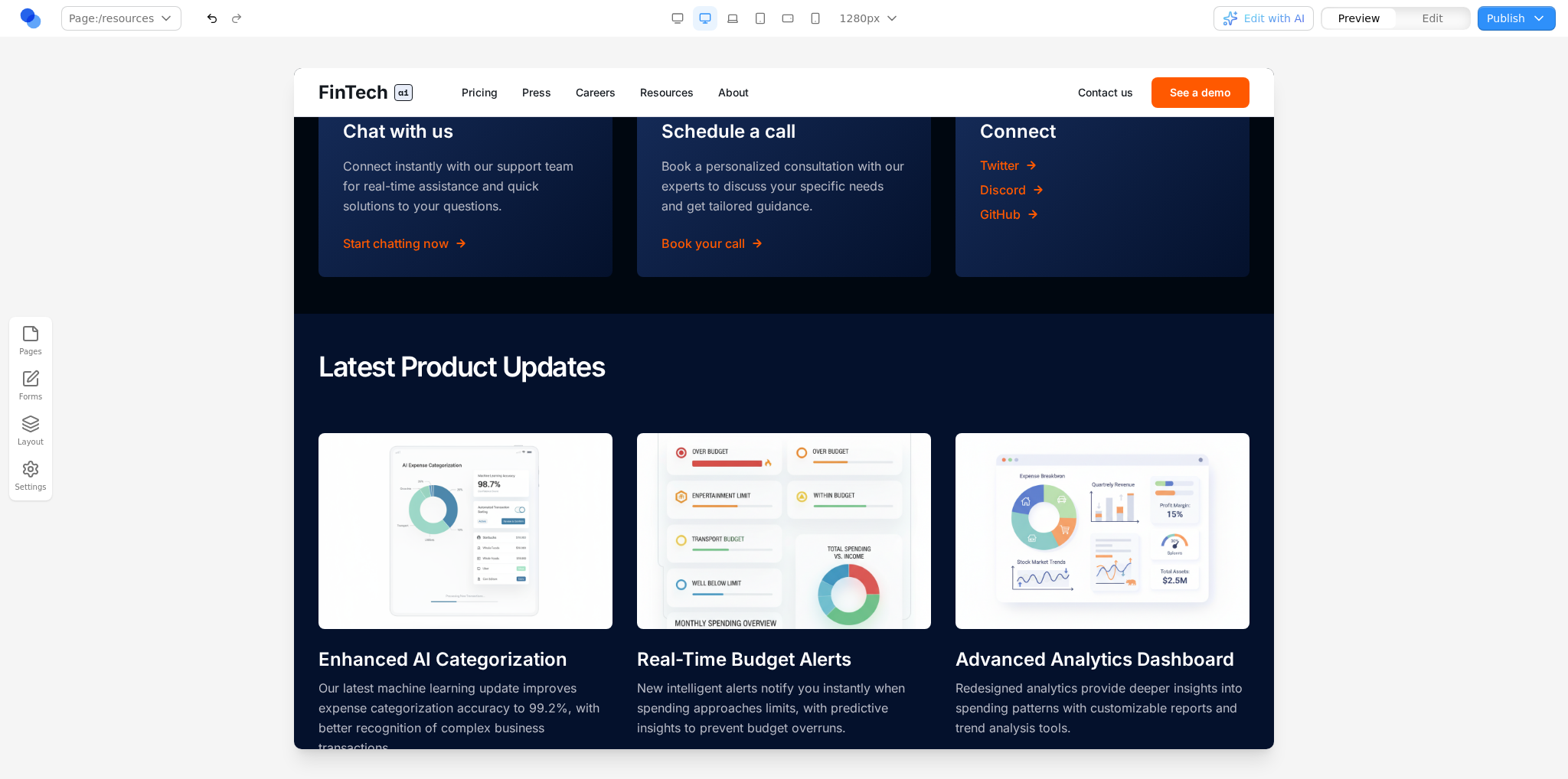
scroll to position [1301, 0]
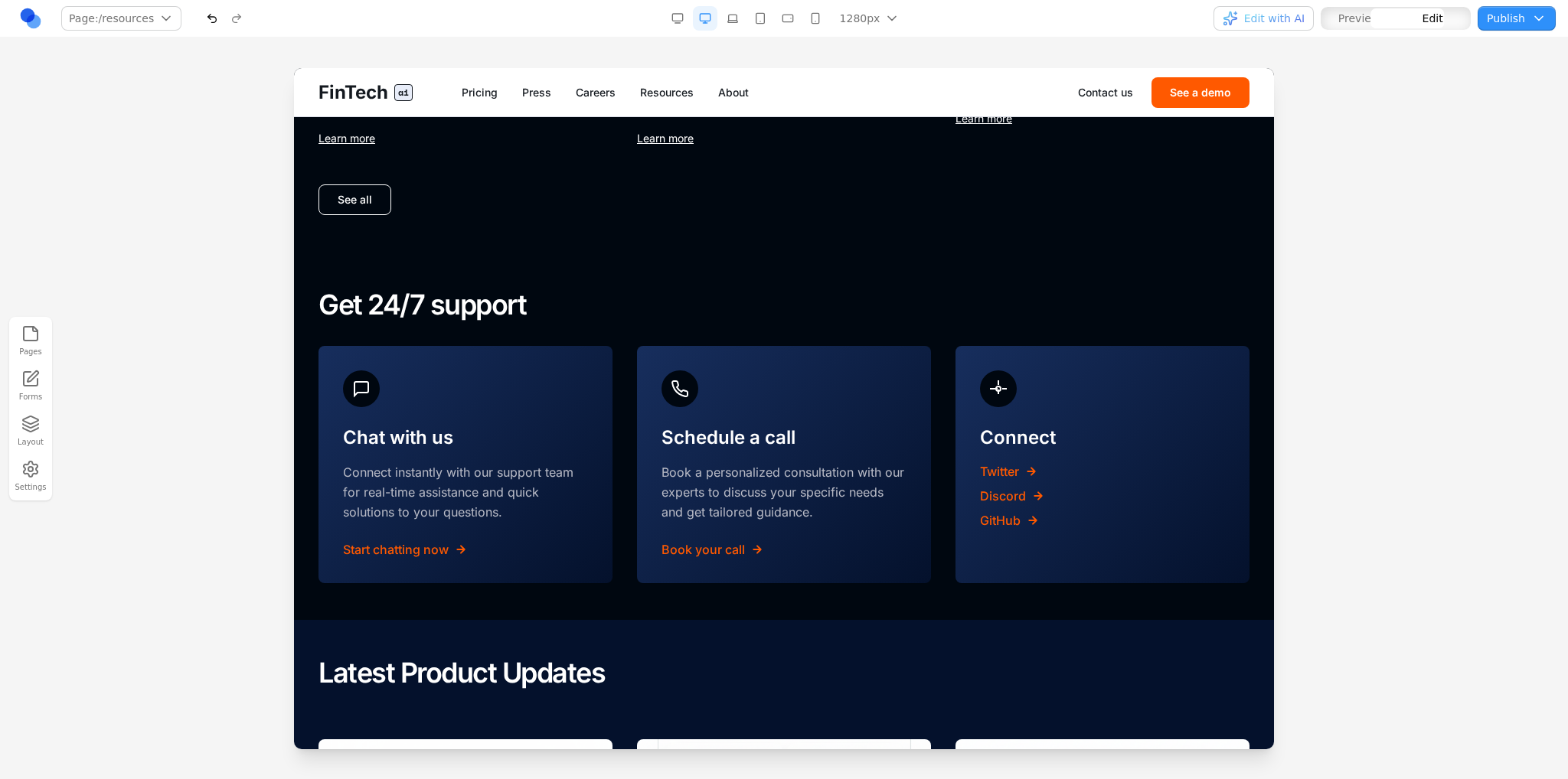
click at [934, 422] on div "Chat with us Connect instantly with our support team for real-time assistance a…" at bounding box center [784, 464] width 931 height 237
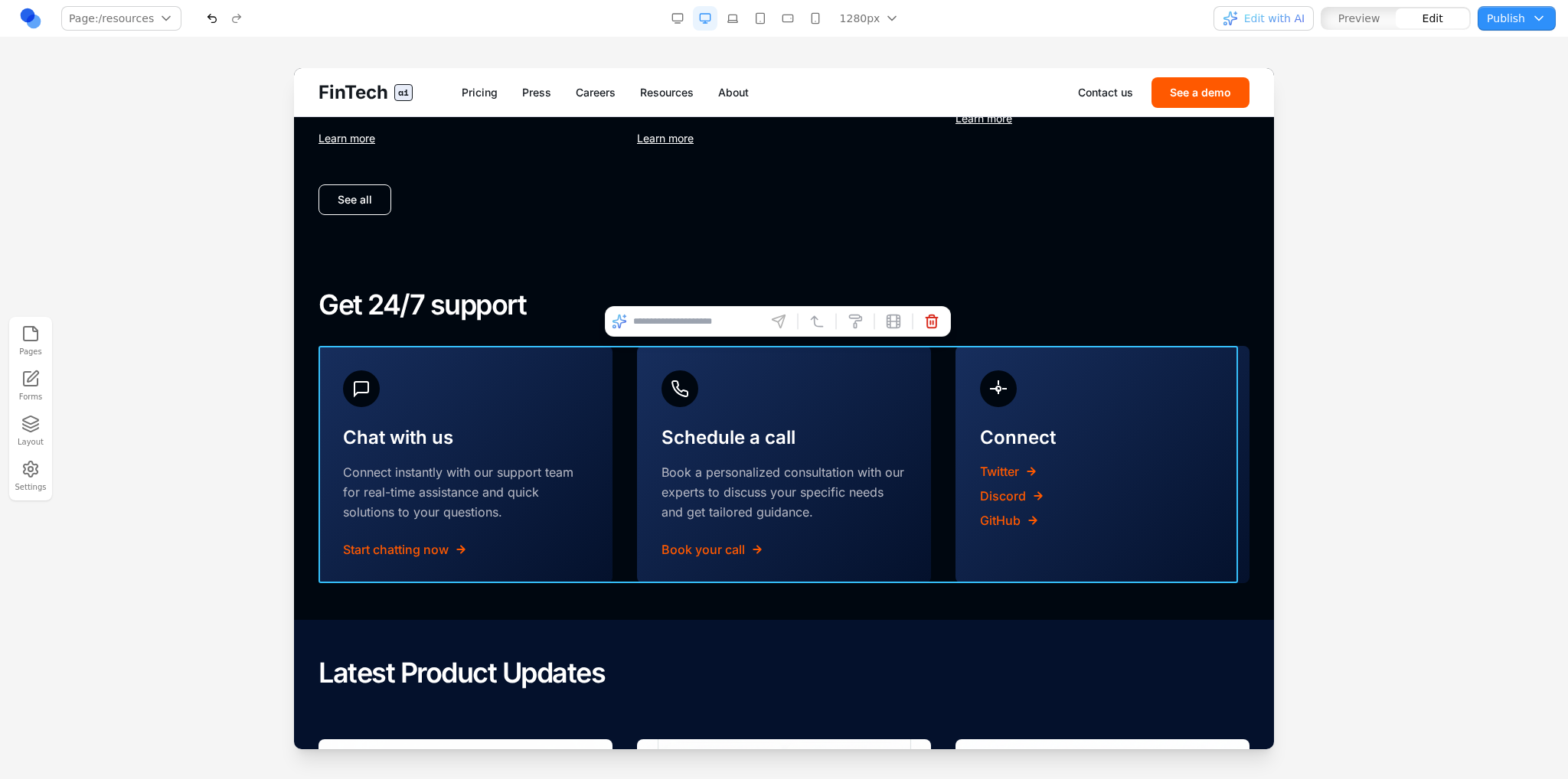
click at [757, 321] on input at bounding box center [697, 321] width 127 height 24
type input "*"
type input "**********"
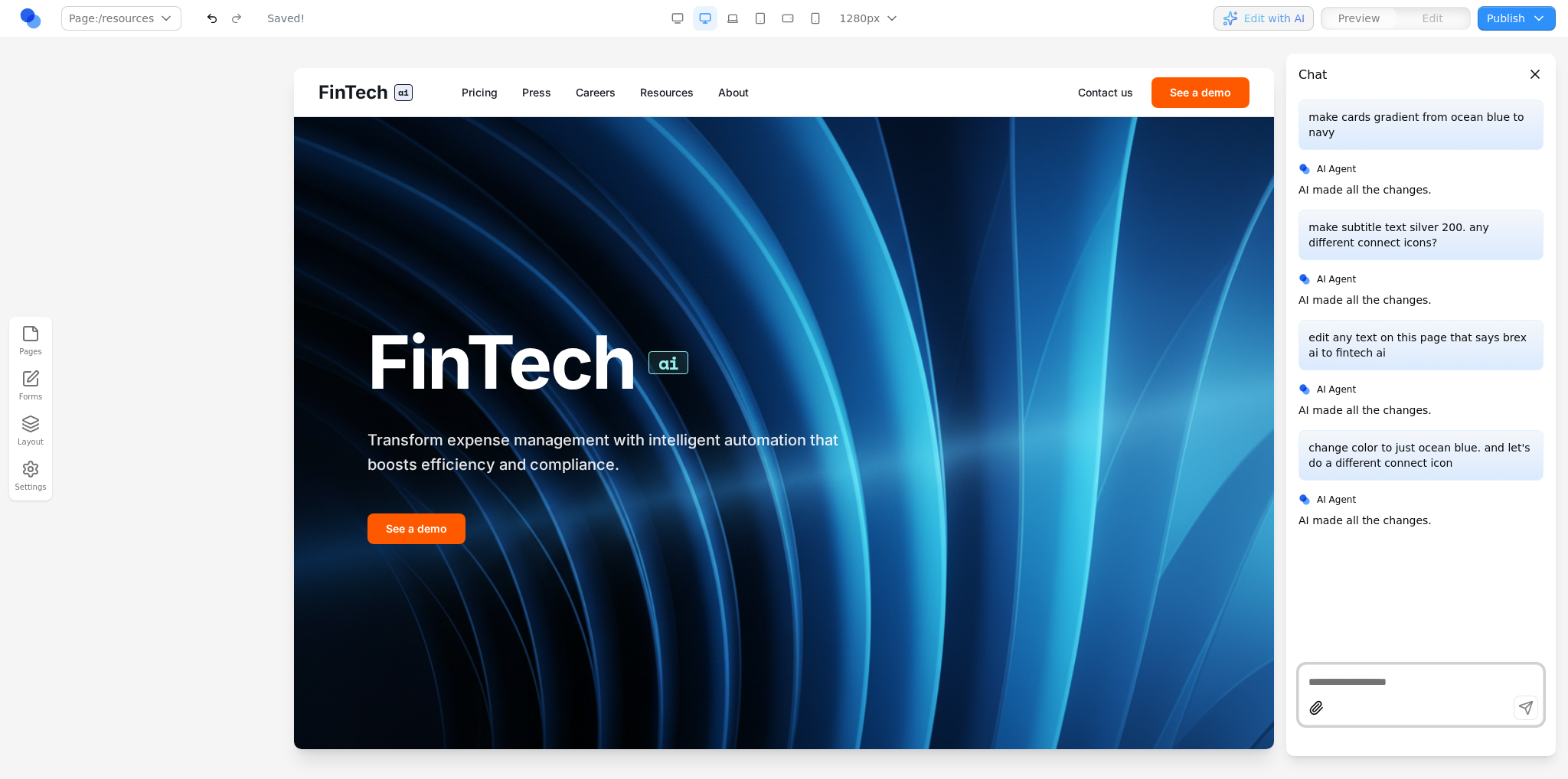
scroll to position [0, 0]
click at [663, 96] on link "Resources" at bounding box center [666, 93] width 54 height 16
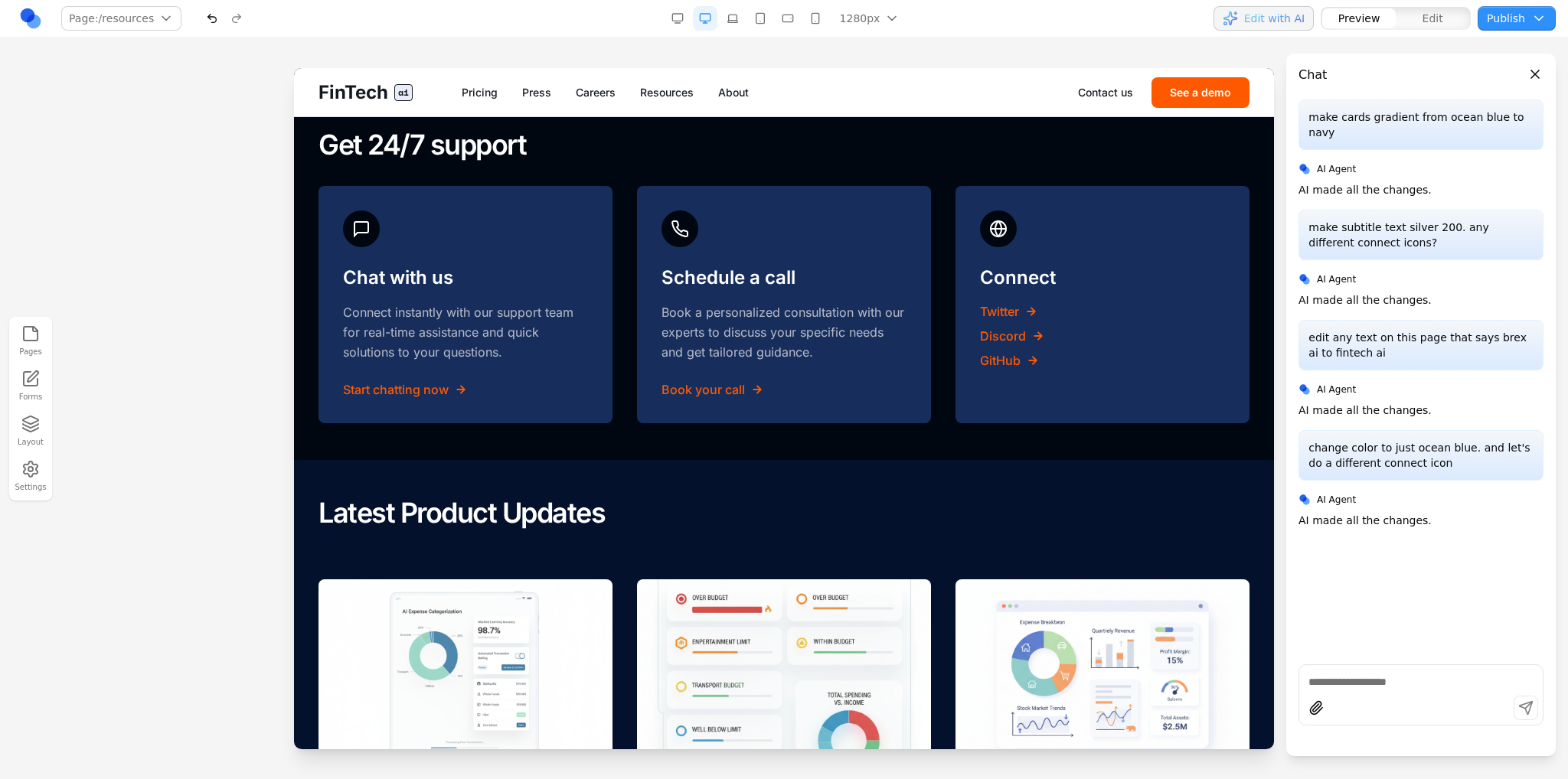
scroll to position [1396, 0]
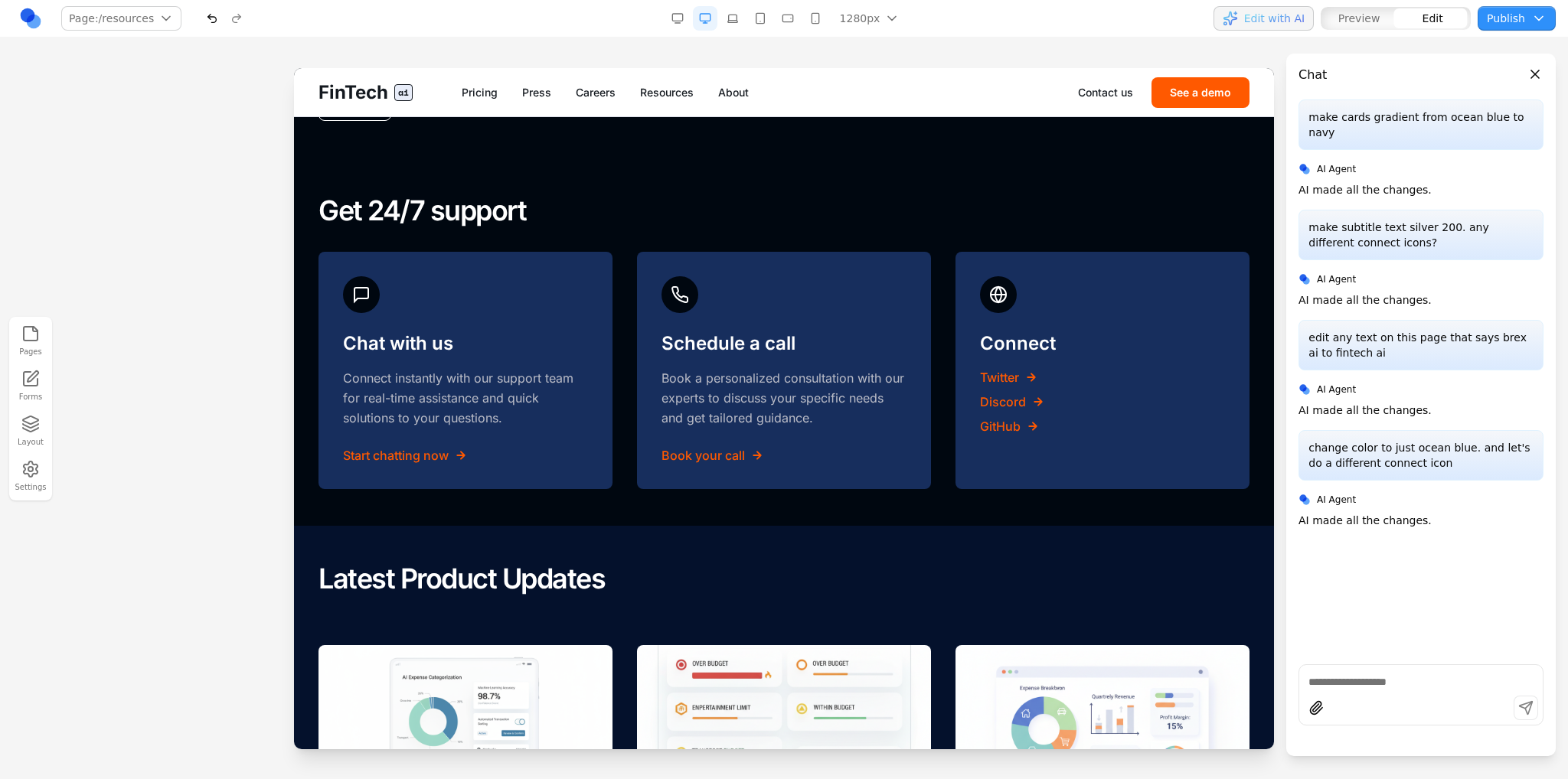
click at [942, 290] on div "Chat with us Connect instantly with our support team for real-time assistance a…" at bounding box center [784, 370] width 931 height 237
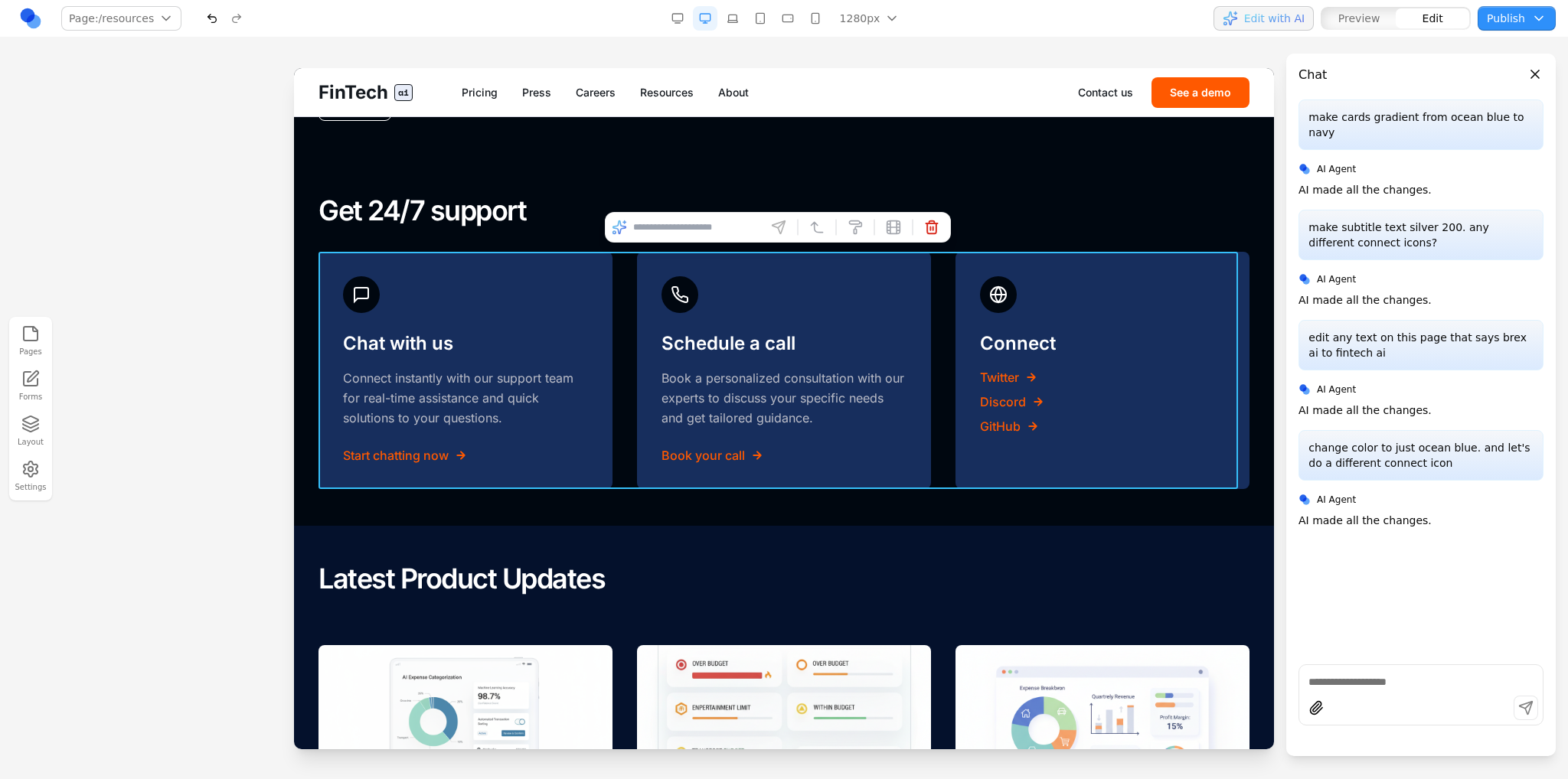
click at [696, 224] on input at bounding box center [697, 227] width 127 height 24
type input "**********"
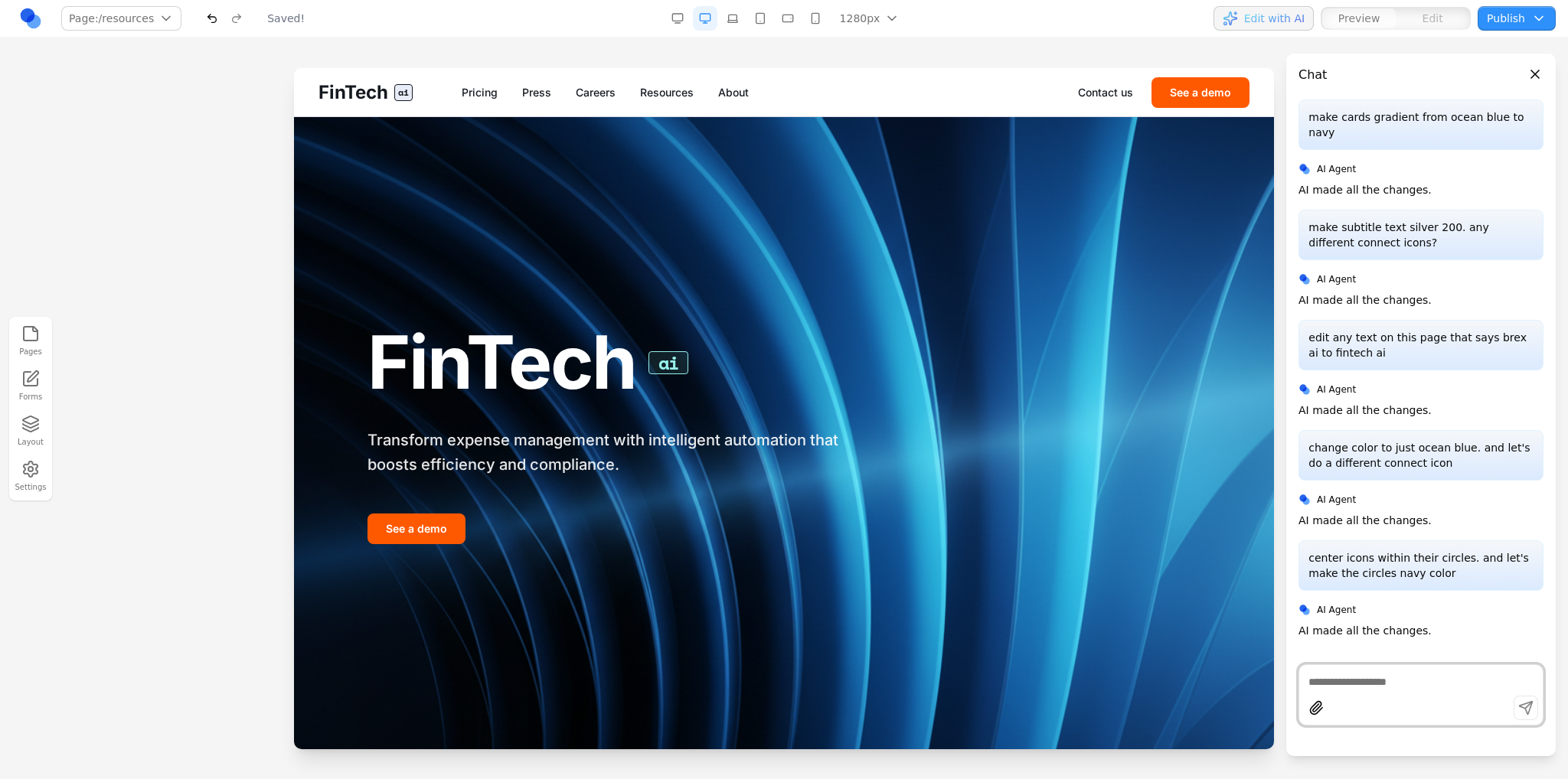
scroll to position [0, 0]
click at [685, 93] on link "Resources" at bounding box center [666, 93] width 54 height 16
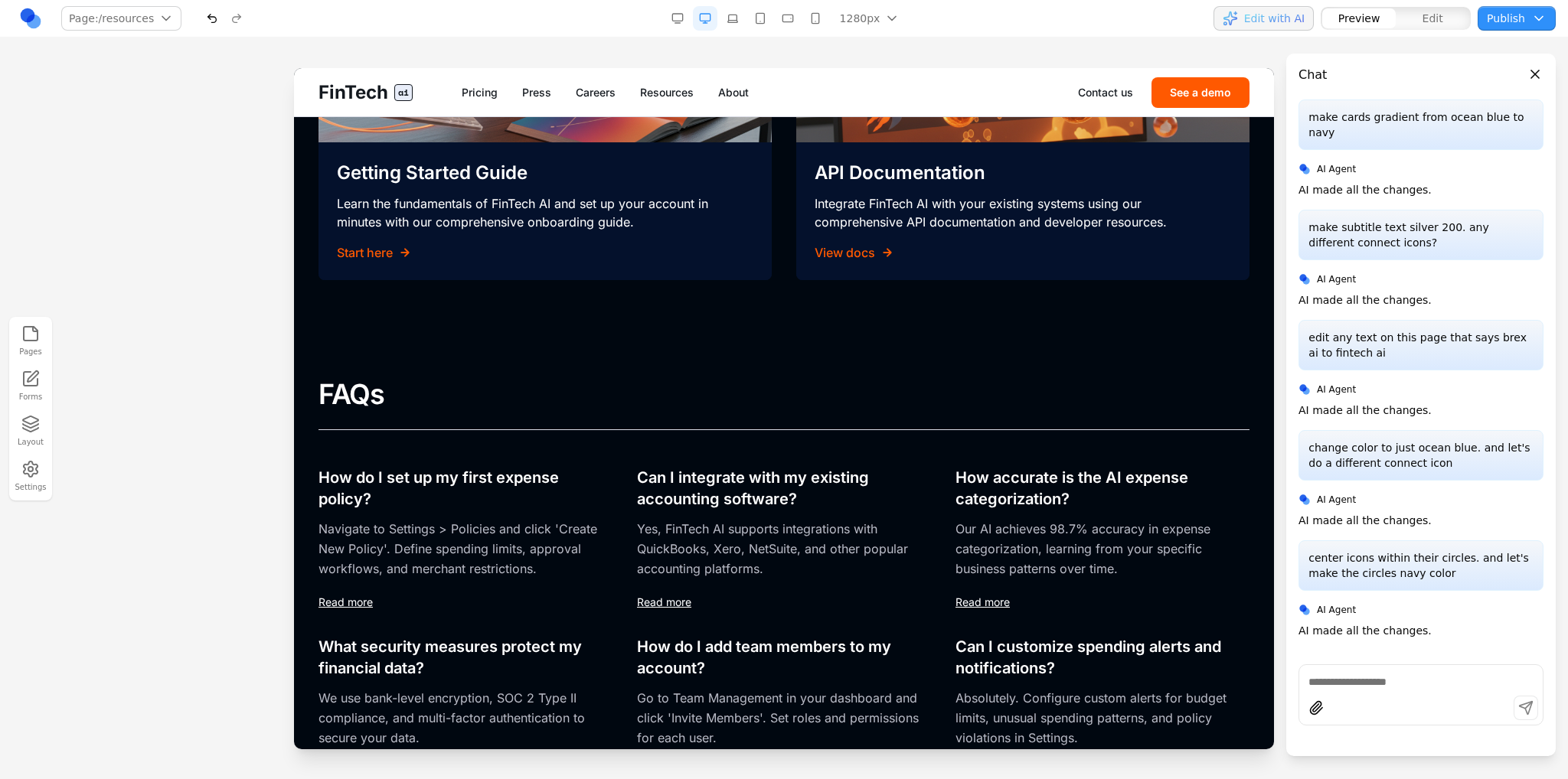
scroll to position [94, 0]
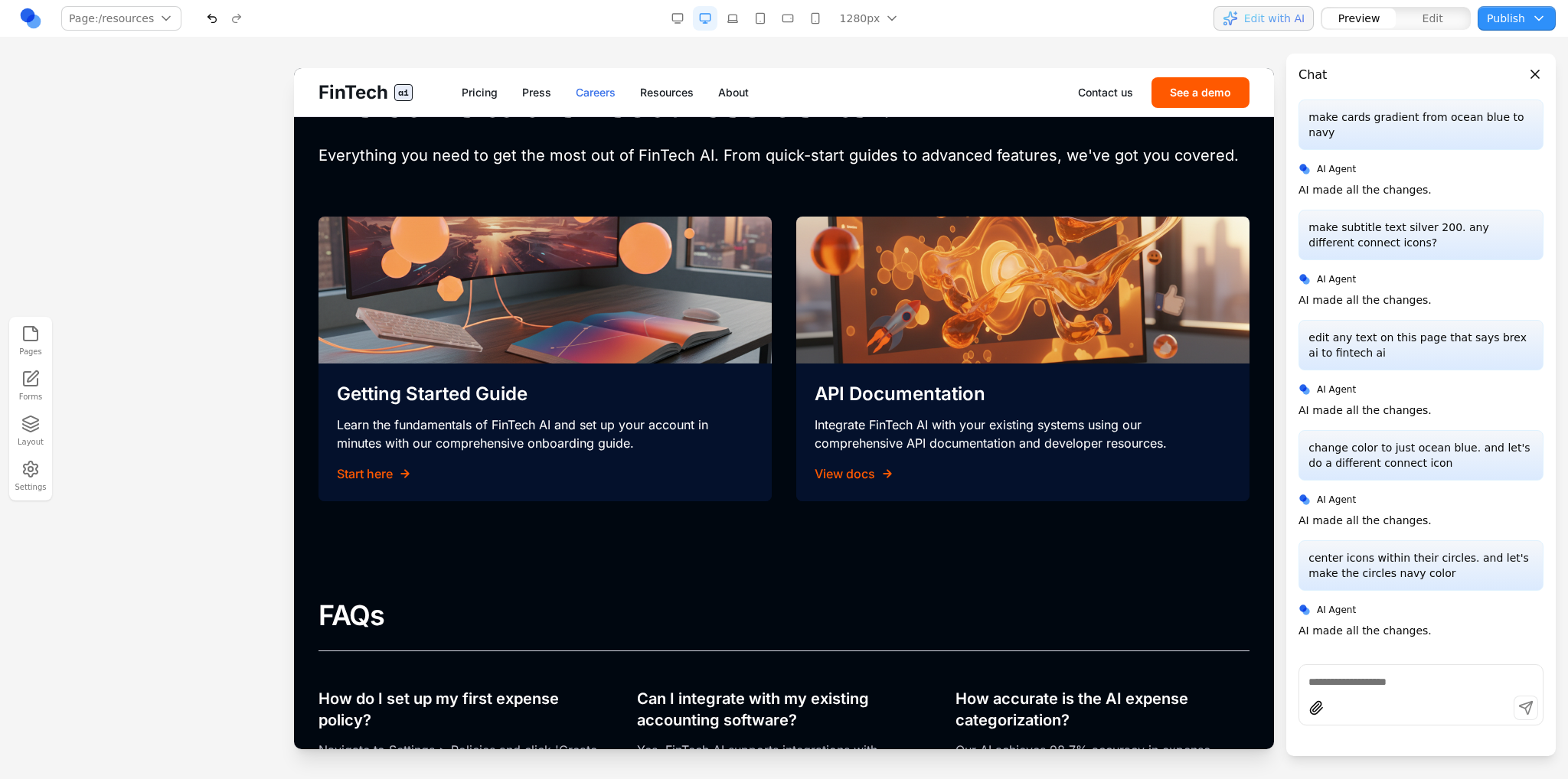
click at [605, 93] on link "Careers" at bounding box center [596, 93] width 40 height 16
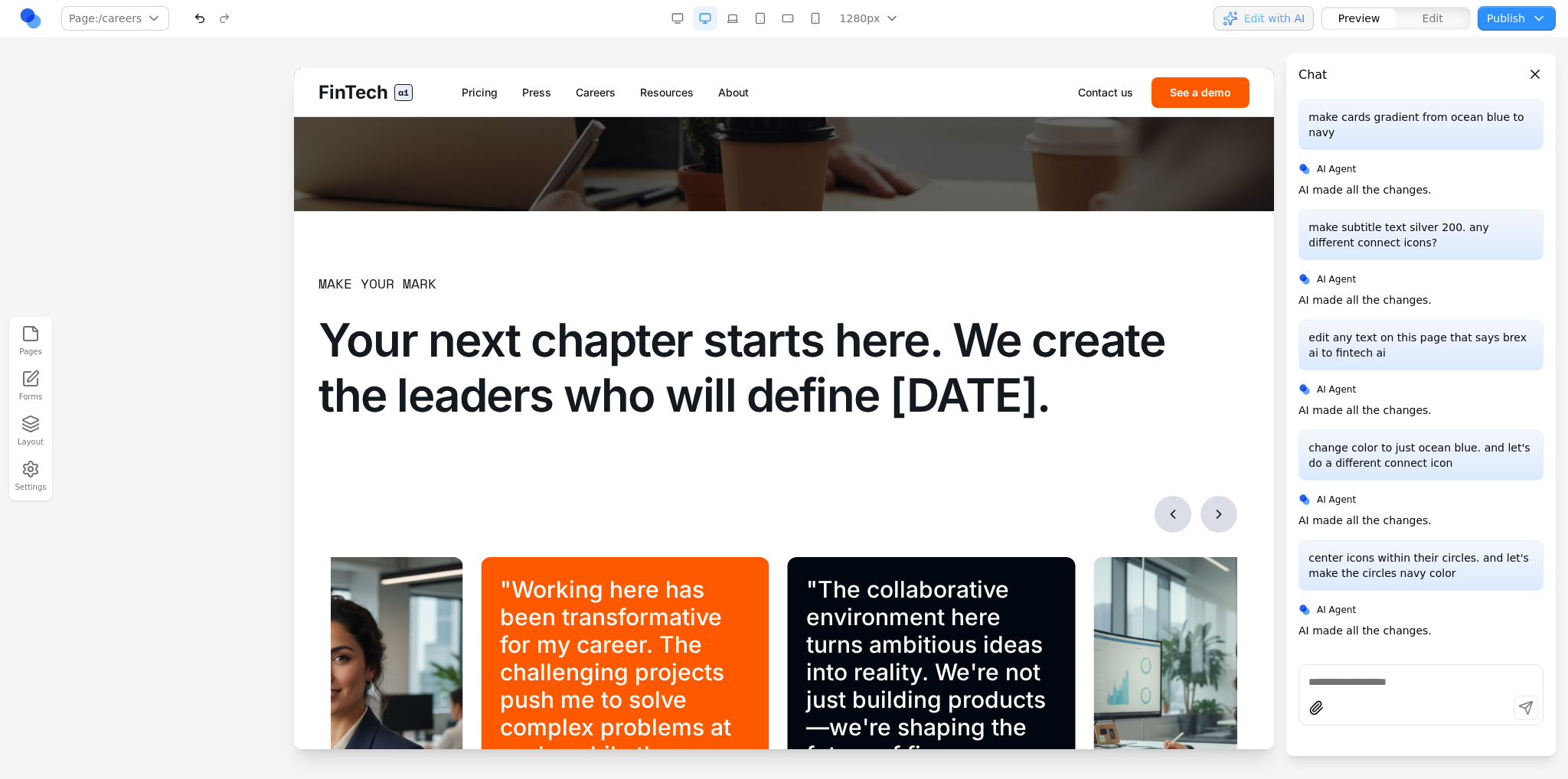
scroll to position [536, 0]
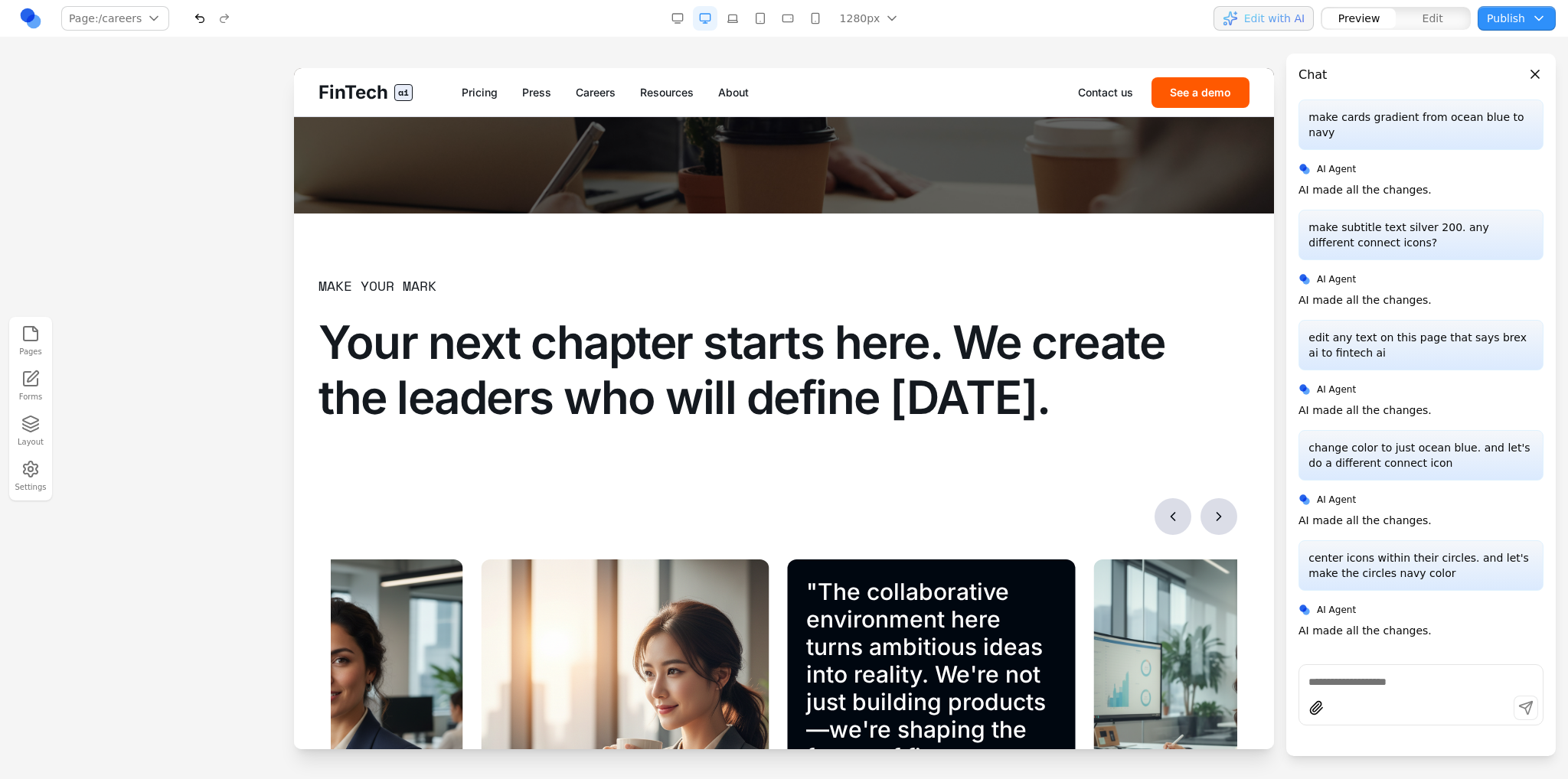
click at [545, 103] on div "FinTech ai Pricing Press Careers Resources About Contact us See a demo" at bounding box center [784, 92] width 980 height 48
click at [529, 96] on link "Press" at bounding box center [537, 93] width 29 height 16
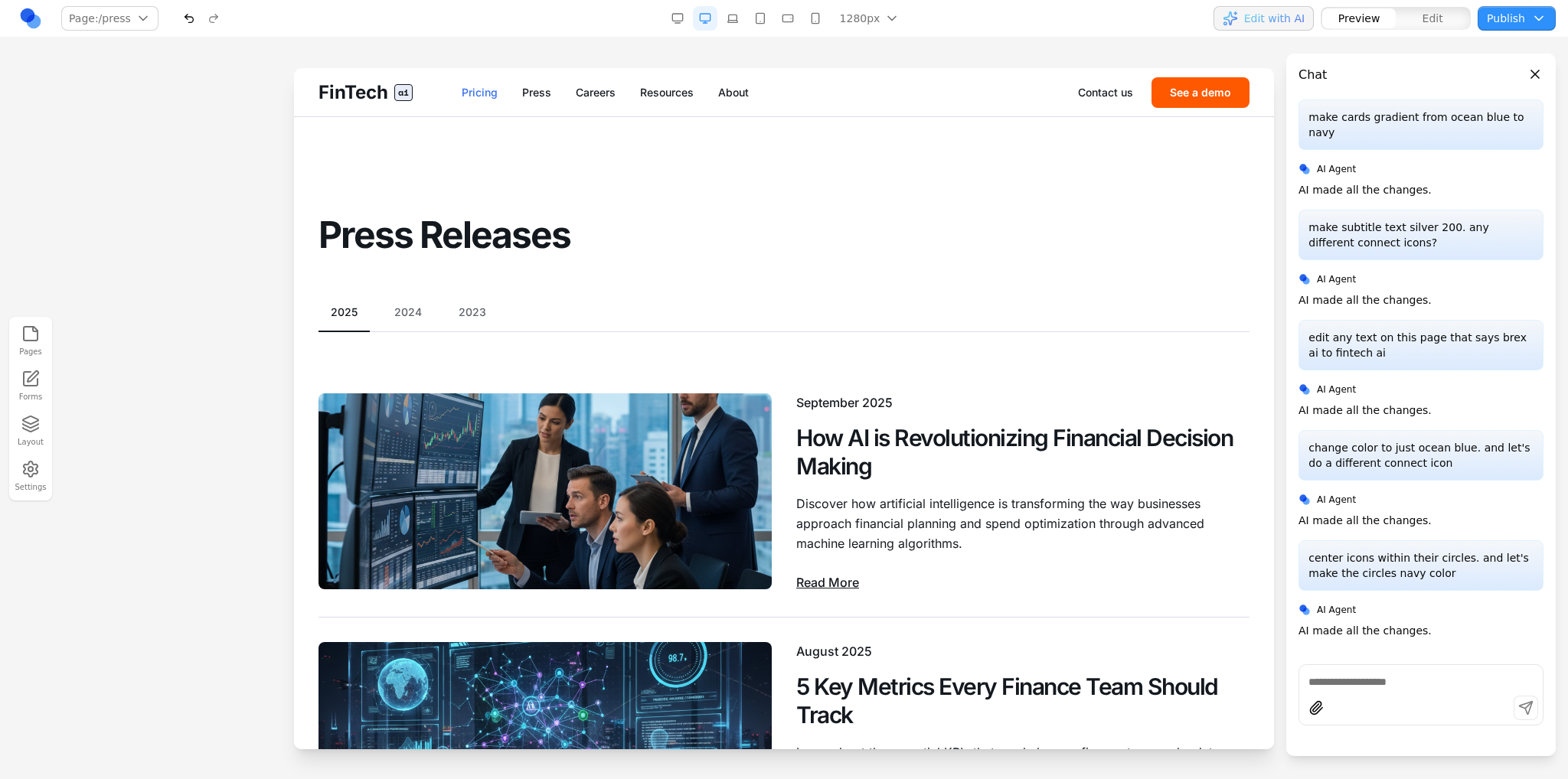
click at [488, 95] on link "Pricing" at bounding box center [479, 93] width 36 height 16
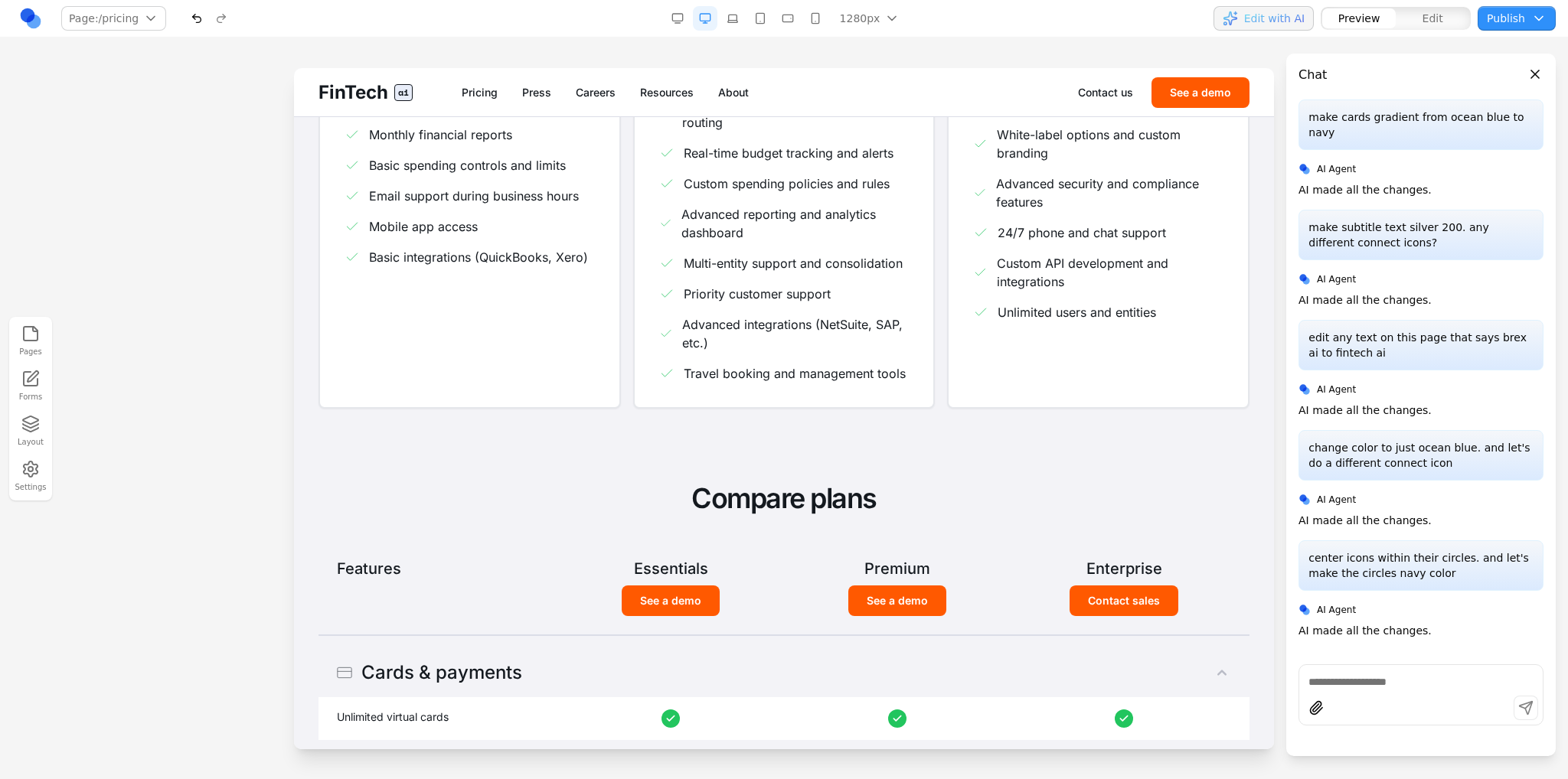
scroll to position [76, 0]
